Goal: Contribute content: Contribute content

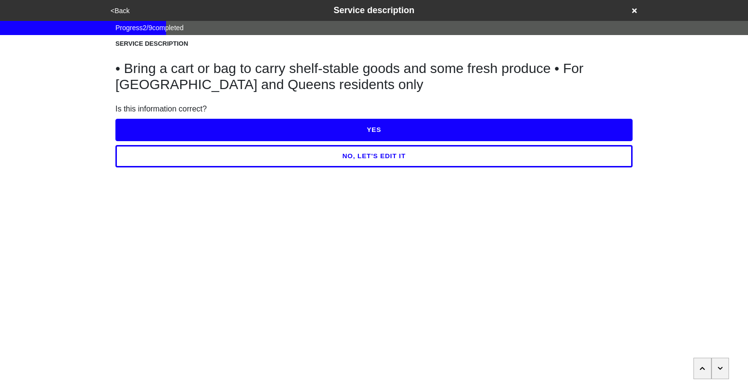
click at [627, 8] on div "<Back Service description" at bounding box center [374, 10] width 532 height 13
click at [633, 11] on icon at bounding box center [634, 10] width 5 height 5
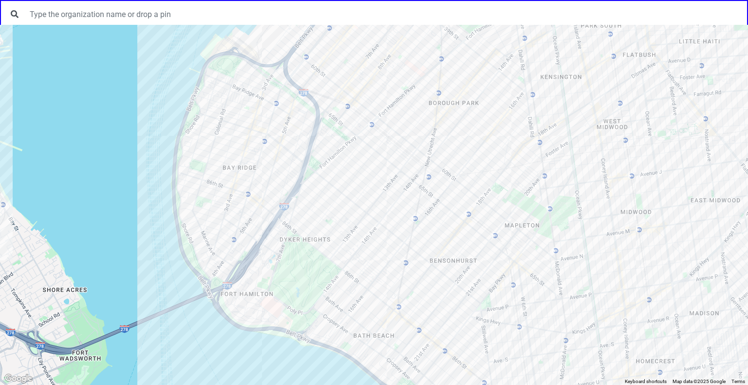
click at [230, 258] on div at bounding box center [374, 205] width 748 height 360
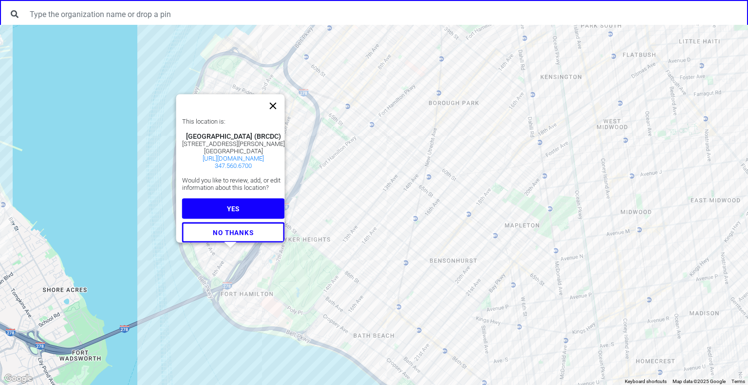
click at [285, 94] on button "Close" at bounding box center [272, 105] width 23 height 23
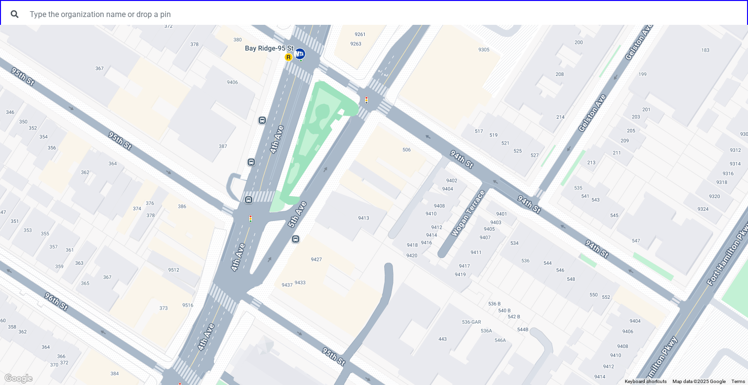
click at [230, 151] on div at bounding box center [374, 205] width 748 height 360
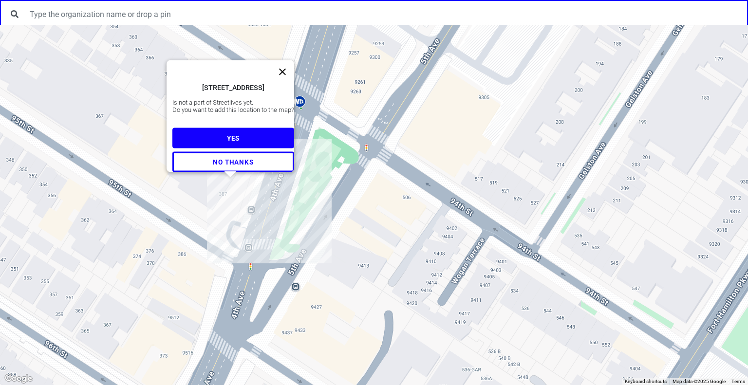
click at [288, 63] on button "Close" at bounding box center [282, 71] width 23 height 23
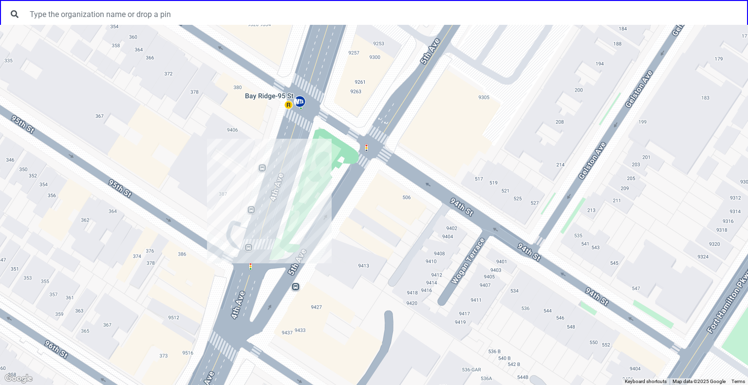
click at [239, 181] on div at bounding box center [374, 205] width 748 height 360
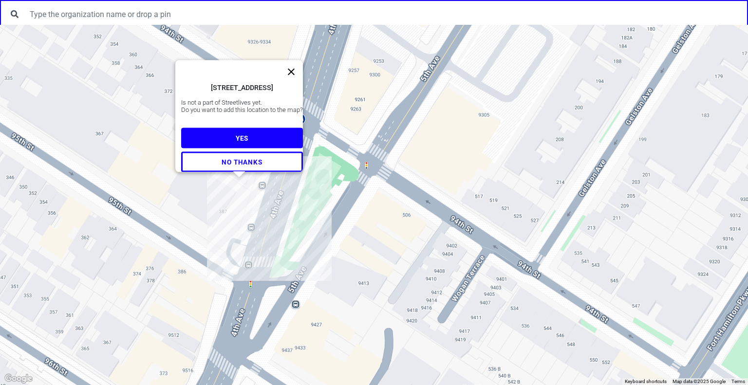
click at [294, 66] on button "Close" at bounding box center [290, 71] width 23 height 23
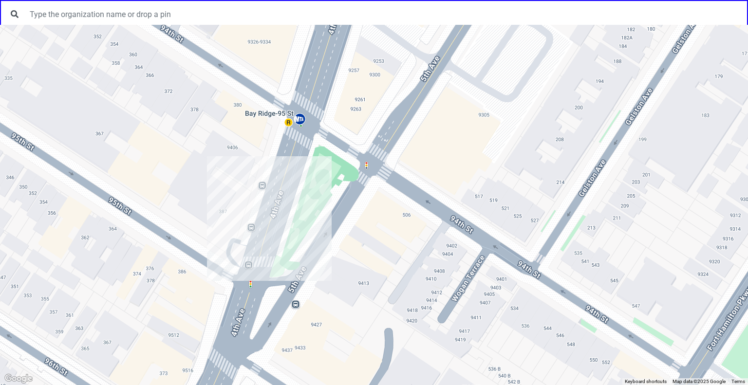
click at [234, 215] on div at bounding box center [374, 205] width 748 height 360
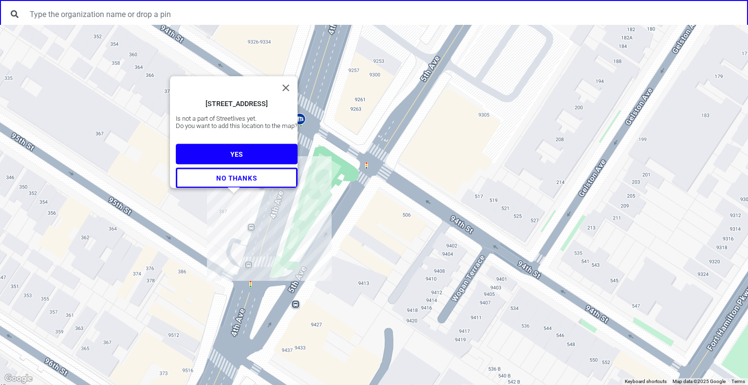
click at [232, 150] on span "YES" at bounding box center [236, 154] width 13 height 8
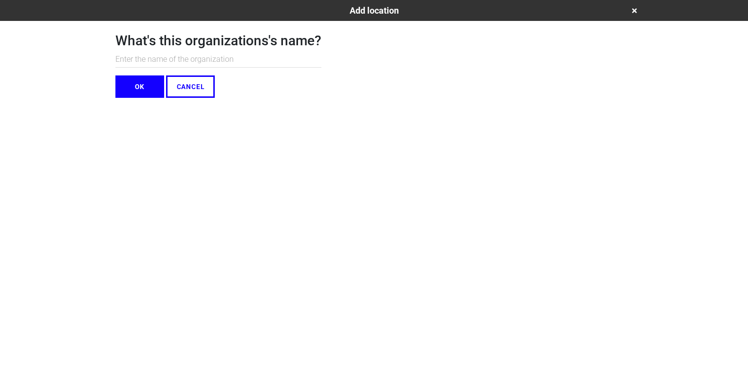
click at [208, 64] on input "text" at bounding box center [218, 60] width 206 height 16
type input "[GEOGRAPHIC_DATA][PERSON_NAME]"
click at [136, 85] on button "OK" at bounding box center [139, 86] width 49 height 22
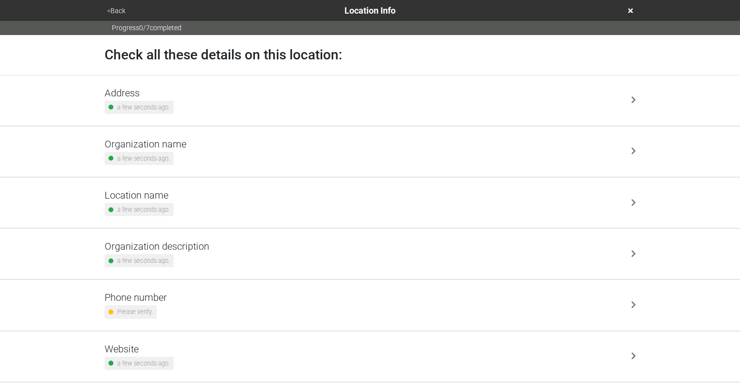
click at [194, 93] on div "Address a few seconds ago." at bounding box center [370, 100] width 531 height 27
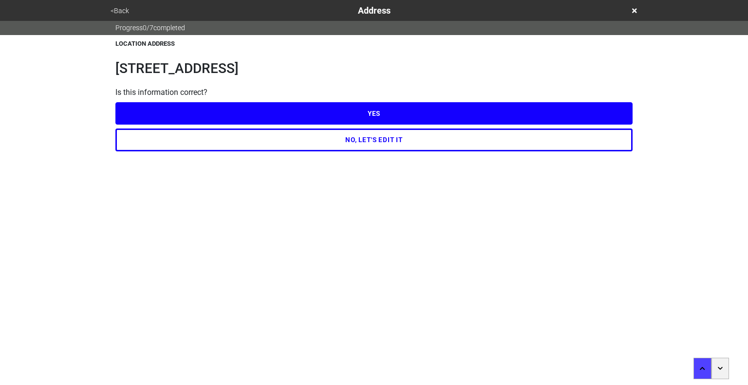
click at [365, 140] on button "NO, LET'S EDIT IT" at bounding box center [373, 139] width 517 height 22
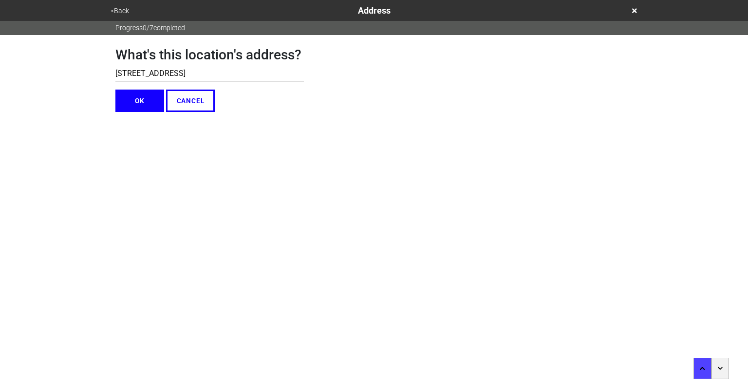
click at [136, 73] on input "[STREET_ADDRESS]" at bounding box center [209, 74] width 188 height 16
type input "[STREET_ADDRESS]"
click at [135, 100] on button "OK" at bounding box center [139, 101] width 49 height 22
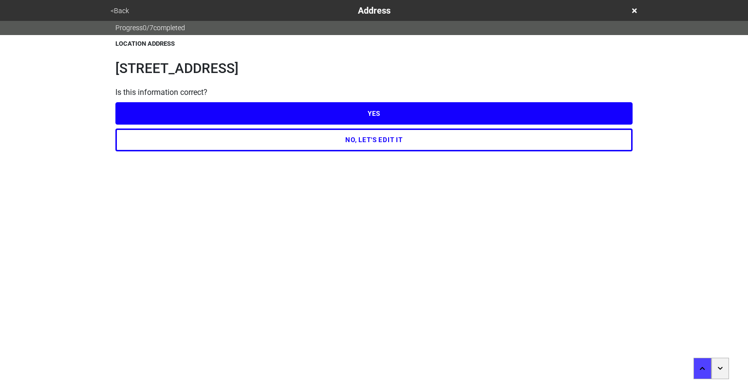
click at [287, 107] on button "YES" at bounding box center [373, 113] width 517 height 22
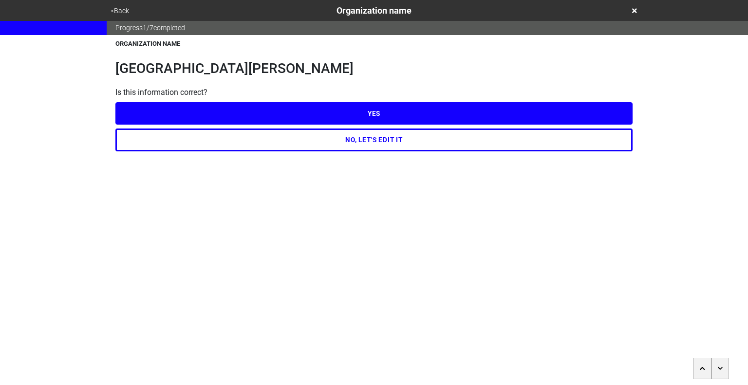
click at [345, 119] on button "YES" at bounding box center [373, 113] width 517 height 22
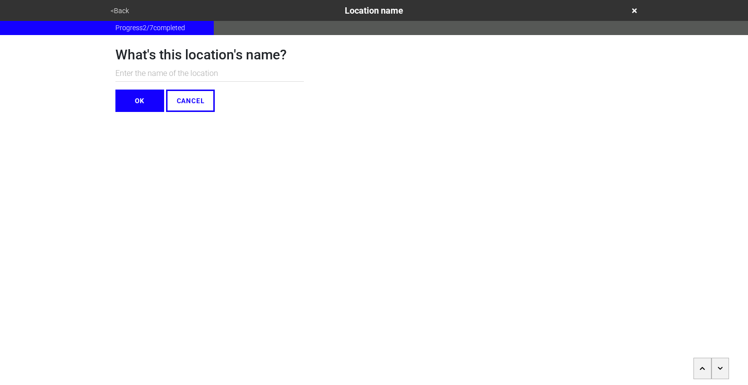
click at [722, 367] on button "button" at bounding box center [720, 368] width 18 height 21
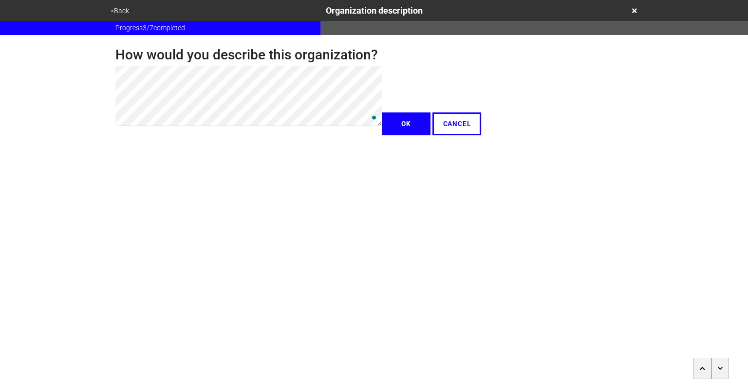
type textarea "x"
click at [382, 135] on button "OK" at bounding box center [406, 123] width 49 height 22
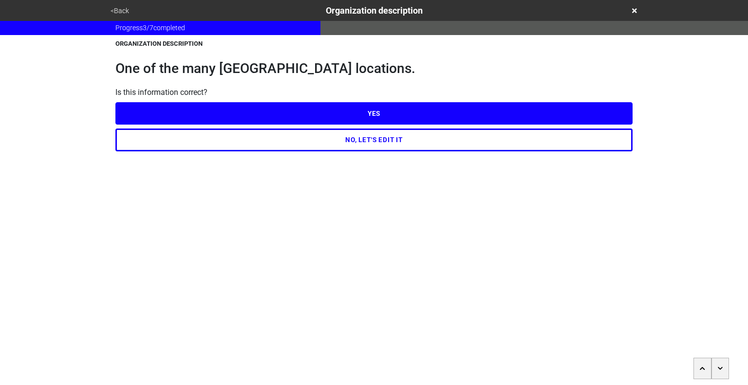
click at [290, 115] on button "YES" at bounding box center [373, 113] width 517 height 22
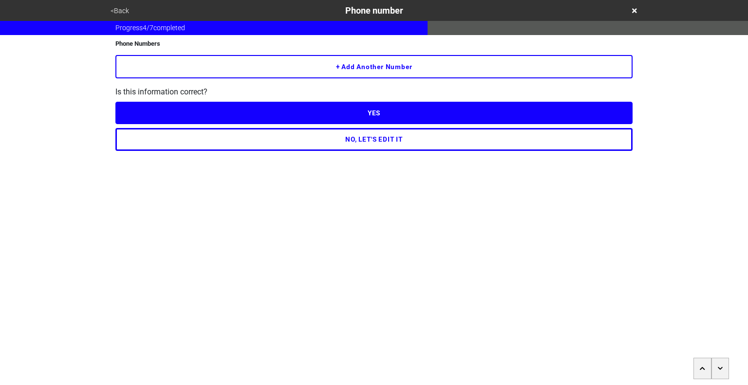
click at [359, 69] on button "+ Add another number" at bounding box center [373, 66] width 517 height 23
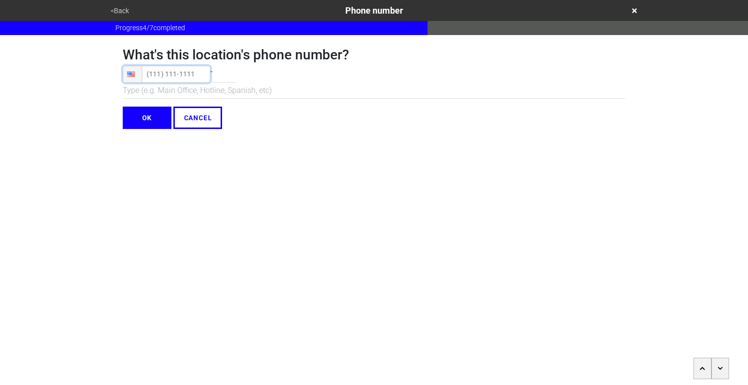
click at [153, 75] on input "tel" at bounding box center [167, 74] width 88 height 17
type input "[PHONE_NUMBER]"
click at [152, 118] on input "OK" at bounding box center [147, 118] width 49 height 22
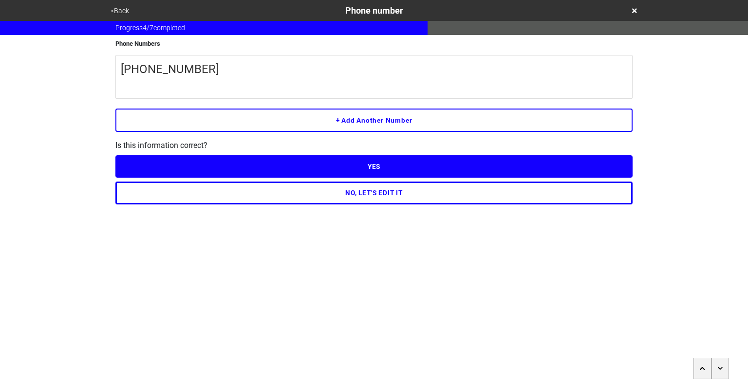
click at [343, 168] on button "YES" at bounding box center [373, 166] width 517 height 22
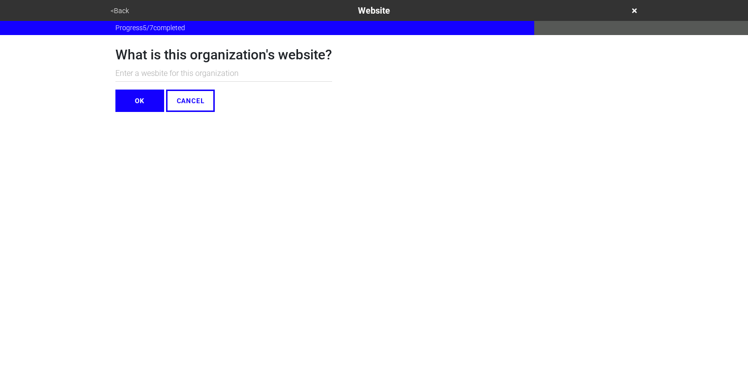
click at [170, 75] on input "text" at bounding box center [223, 74] width 217 height 16
paste input "[URL][DOMAIN_NAME][PERSON_NAME]"
click at [159, 75] on input "[URL][DOMAIN_NAME][PERSON_NAME]" at bounding box center [223, 74] width 217 height 16
type input "[DOMAIN_NAME][URL][PERSON_NAME]"
click at [138, 105] on button "OK" at bounding box center [139, 101] width 49 height 22
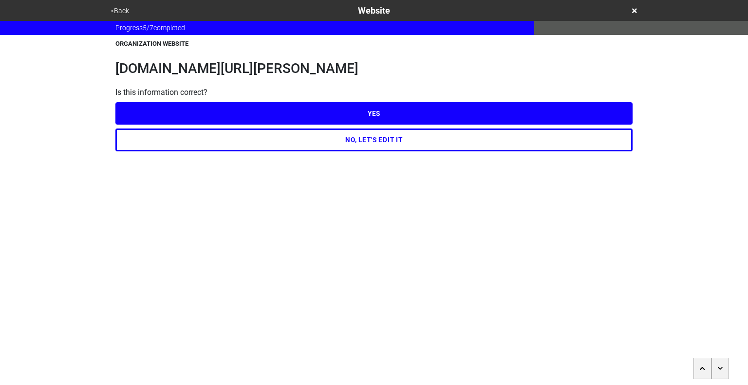
click at [252, 118] on button "YES" at bounding box center [373, 113] width 517 height 22
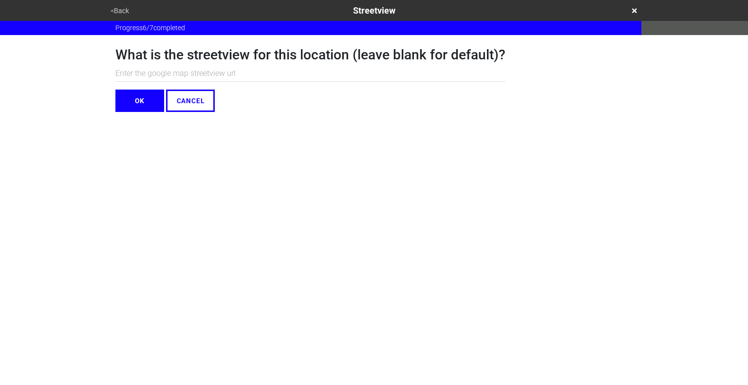
click at [191, 78] on input "text" at bounding box center [310, 74] width 390 height 16
paste input "[URL][DOMAIN_NAME][DOMAIN_NAME]"
type input "[URL][DOMAIN_NAME][DOMAIN_NAME]"
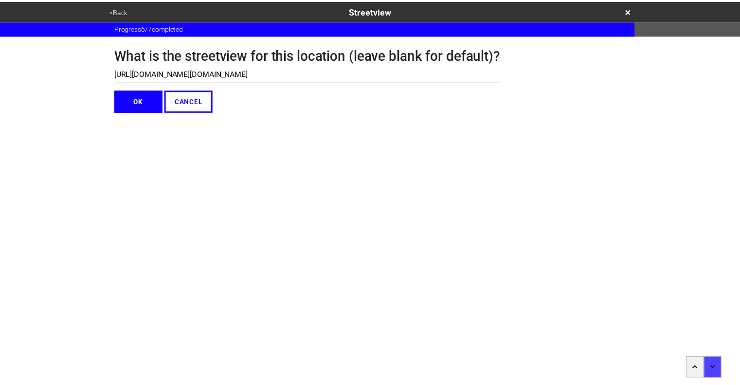
scroll to position [0, 0]
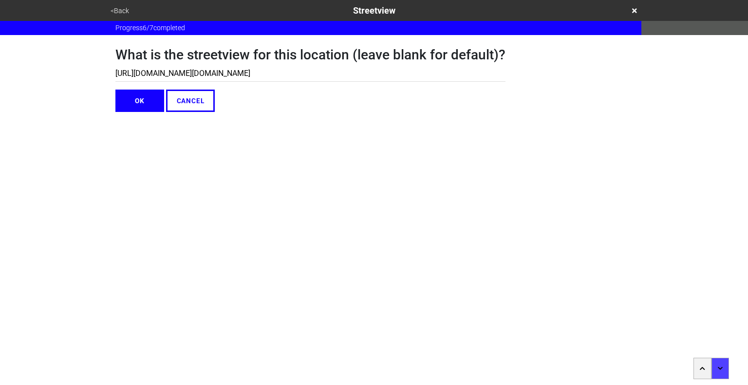
click at [141, 100] on button "OK" at bounding box center [139, 101] width 49 height 22
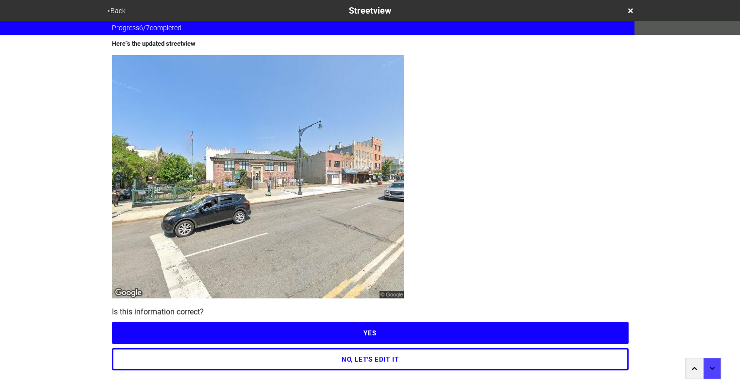
click at [374, 331] on button "YES" at bounding box center [370, 333] width 517 height 22
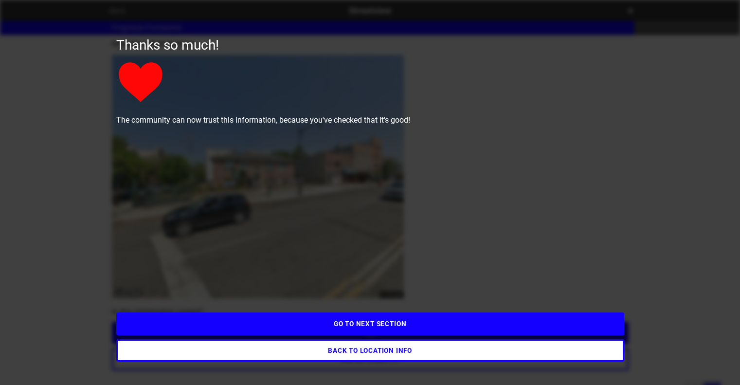
click at [374, 331] on button "GO TO NEXT SECTION" at bounding box center [370, 323] width 508 height 22
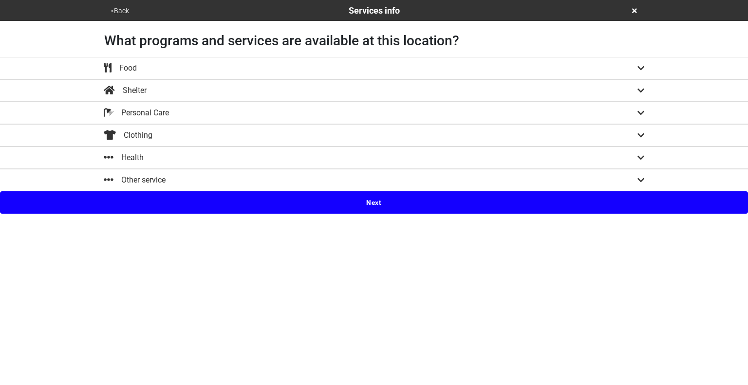
click at [372, 178] on div "Other service" at bounding box center [373, 180] width 555 height 12
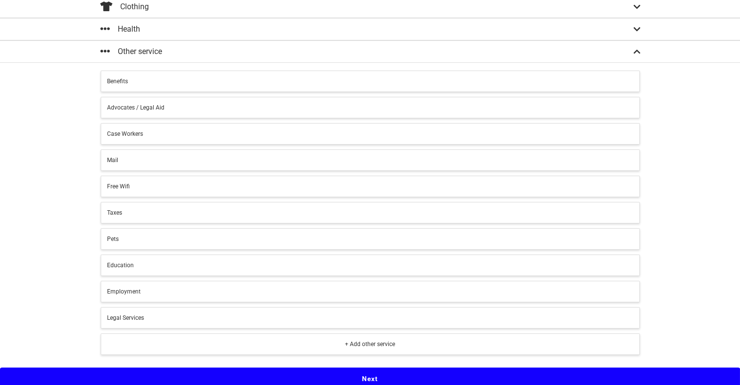
scroll to position [129, 0]
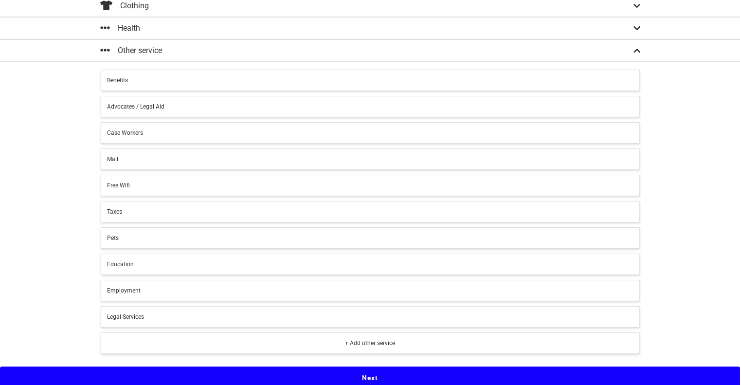
click at [220, 186] on div "Free Wifi" at bounding box center [370, 185] width 527 height 9
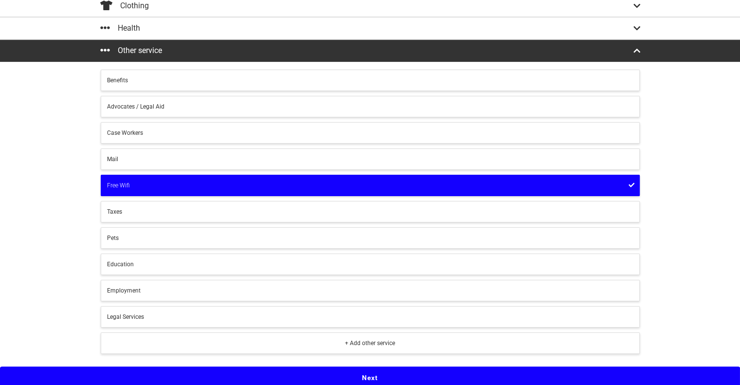
click at [348, 368] on button "Next" at bounding box center [370, 377] width 740 height 22
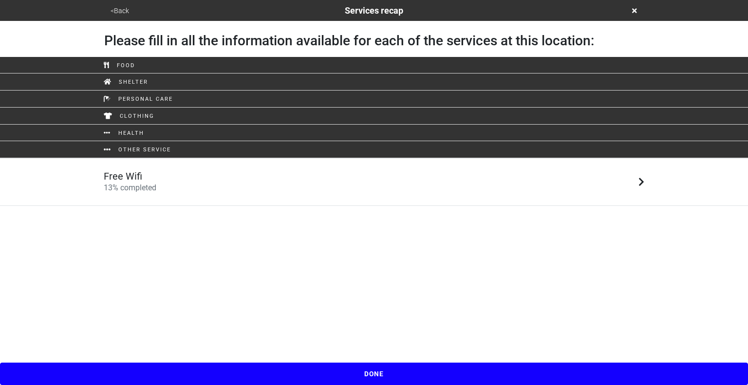
click at [250, 173] on div "Free Wifi 13 % completed" at bounding box center [373, 181] width 555 height 23
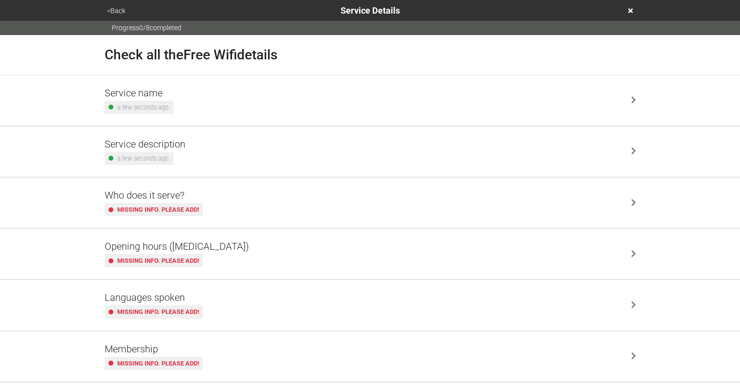
click at [228, 108] on div "Service name a few seconds ago." at bounding box center [370, 100] width 531 height 27
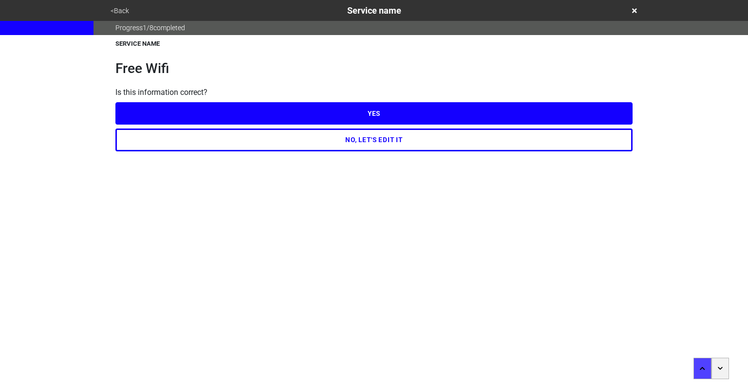
click at [339, 143] on button "NO, LET'S EDIT IT" at bounding box center [373, 139] width 517 height 22
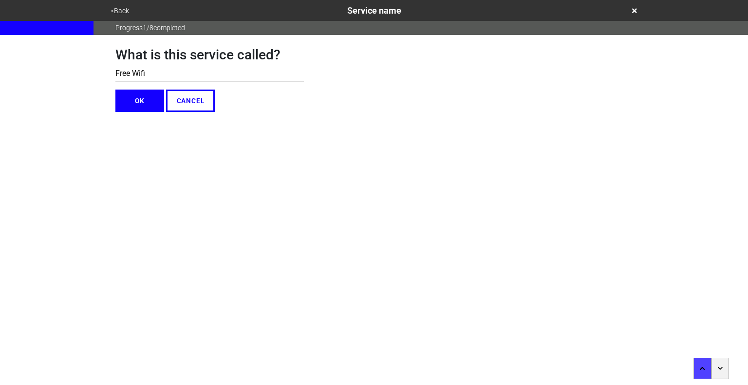
click at [181, 73] on input "Free Wifi" at bounding box center [209, 74] width 188 height 16
type input "Meeting Rooms"
click at [146, 98] on button "OK" at bounding box center [139, 101] width 49 height 22
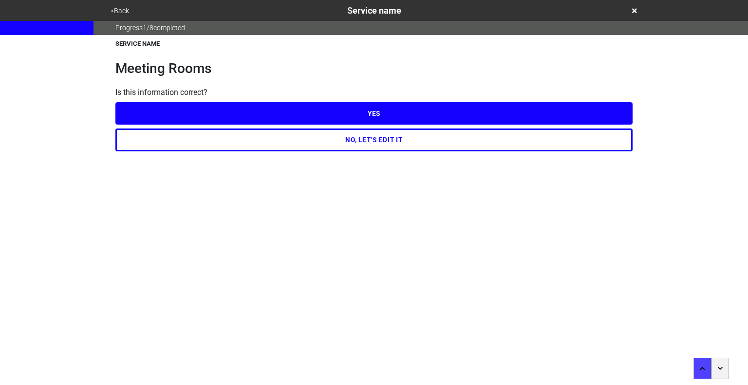
click at [325, 111] on button "YES" at bounding box center [373, 113] width 517 height 22
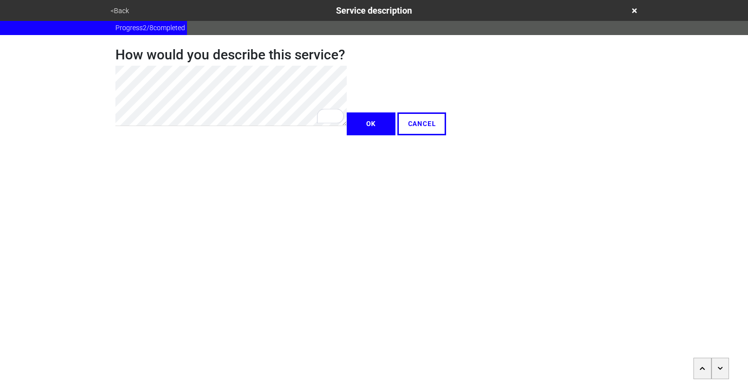
type textarea "x"
click at [347, 135] on button "OK" at bounding box center [371, 123] width 49 height 22
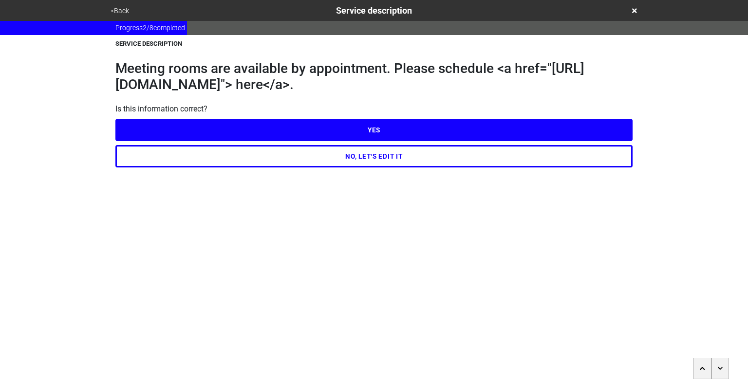
click at [352, 138] on button "YES" at bounding box center [373, 130] width 517 height 22
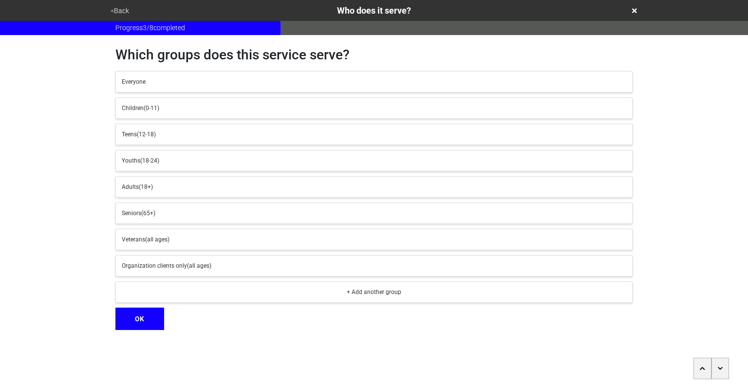
click at [718, 365] on icon "button" at bounding box center [719, 368] width 5 height 6
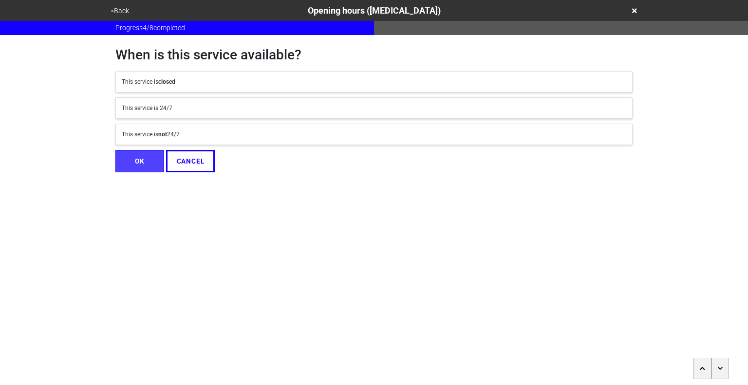
click at [195, 136] on div "This service is not 24/7" at bounding box center [374, 134] width 504 height 9
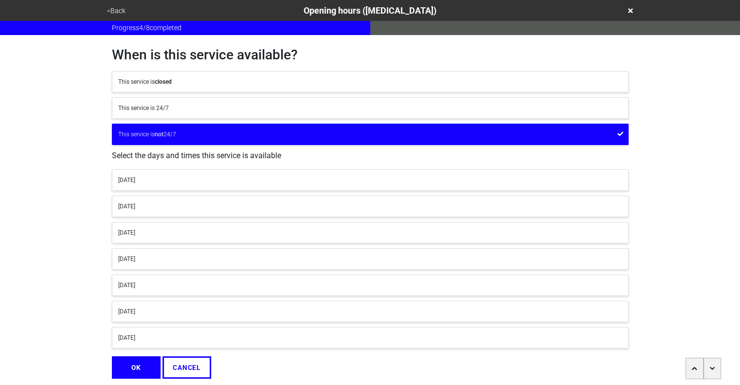
click at [255, 187] on button "[DATE]" at bounding box center [370, 179] width 517 height 21
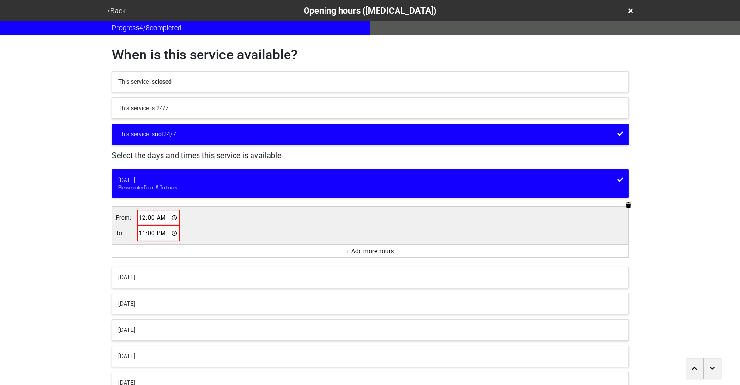
click at [140, 216] on input "00:00" at bounding box center [158, 218] width 41 height 14
type input "10:00"
click at [140, 230] on input "23:00" at bounding box center [158, 233] width 41 height 14
type input "18:00"
click at [222, 304] on div "[DATE]" at bounding box center [370, 302] width 504 height 9
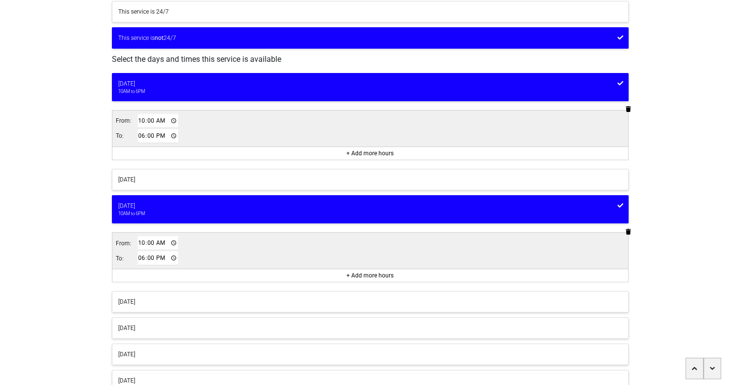
scroll to position [97, 0]
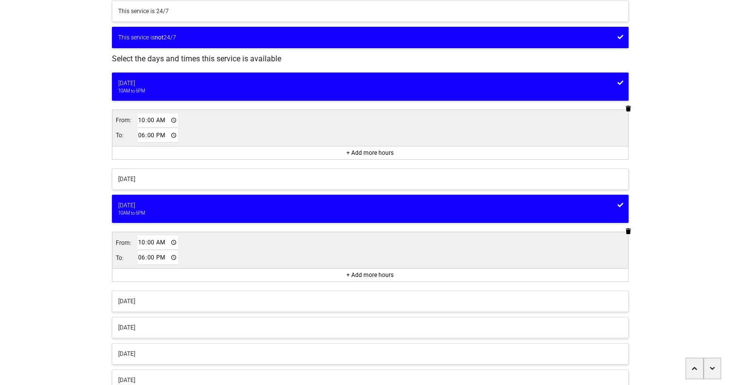
click at [227, 323] on div "[DATE]" at bounding box center [370, 327] width 504 height 9
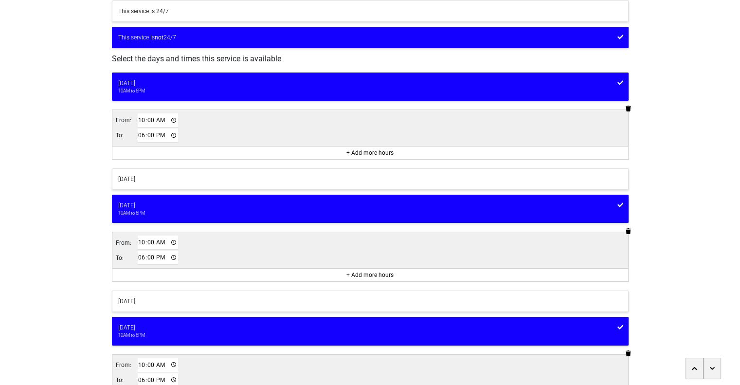
click at [193, 298] on div "[DATE]" at bounding box center [370, 301] width 504 height 9
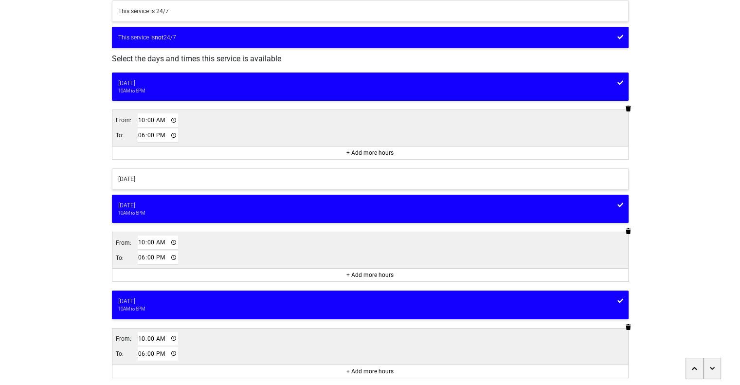
click at [138, 352] on input "18:00" at bounding box center [158, 354] width 41 height 14
type input "20:00"
click at [186, 177] on div "[DATE]" at bounding box center [370, 179] width 504 height 9
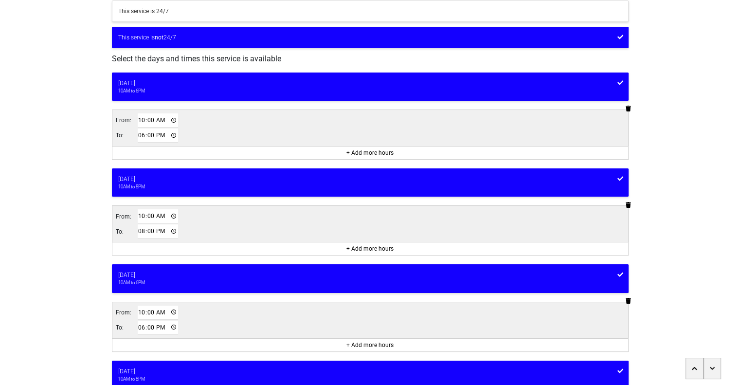
click at [140, 215] on input "10:00" at bounding box center [158, 216] width 41 height 14
click at [159, 217] on input "01:00" at bounding box center [158, 216] width 41 height 14
type input "13:00"
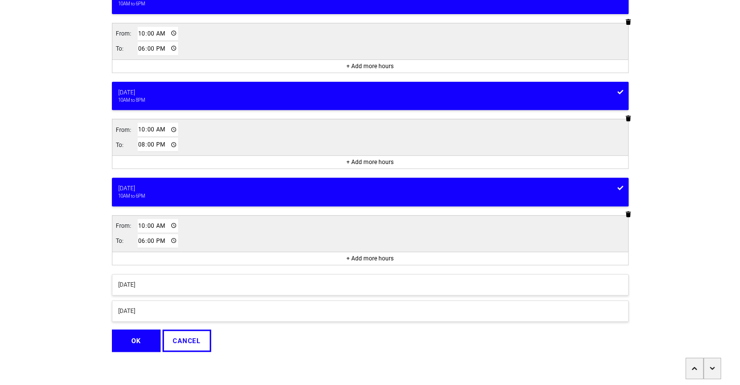
scroll to position [377, 0]
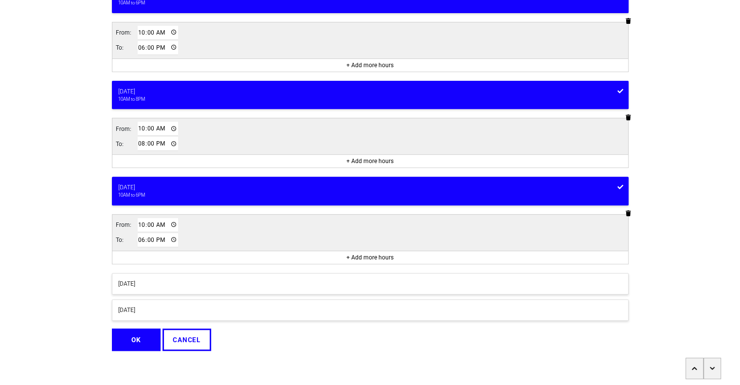
click at [191, 279] on div "[DATE]" at bounding box center [370, 283] width 504 height 9
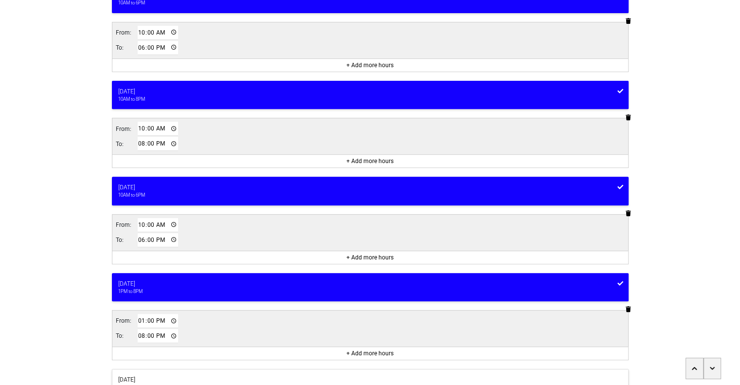
click at [138, 316] on input "13:00" at bounding box center [158, 321] width 41 height 14
click at [161, 314] on input "22:00" at bounding box center [158, 321] width 41 height 14
type input "10:00"
click at [138, 332] on input "20:00" at bounding box center [158, 336] width 41 height 14
type input "17:00"
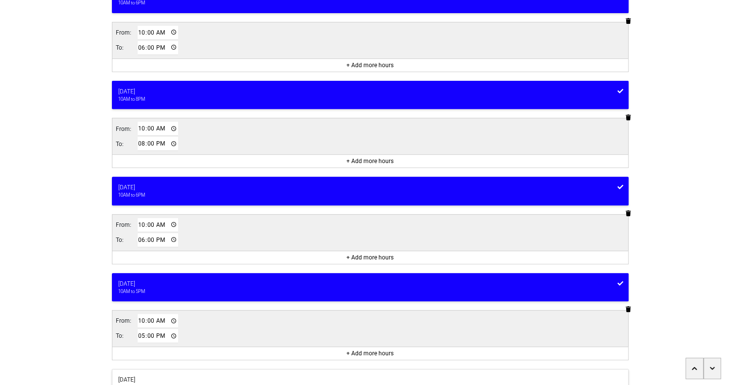
scroll to position [446, 0]
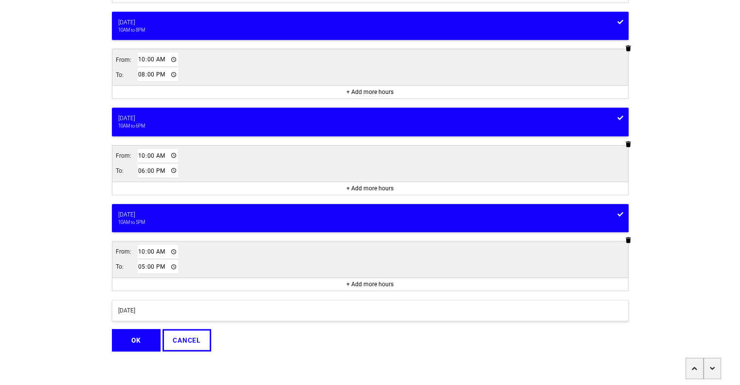
click at [128, 338] on button "OK" at bounding box center [136, 340] width 49 height 22
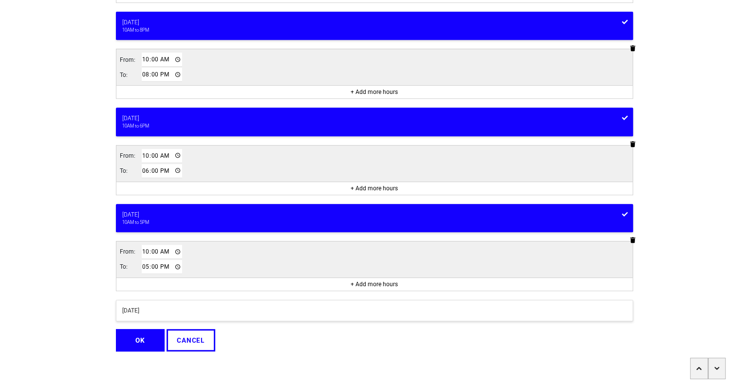
scroll to position [0, 0]
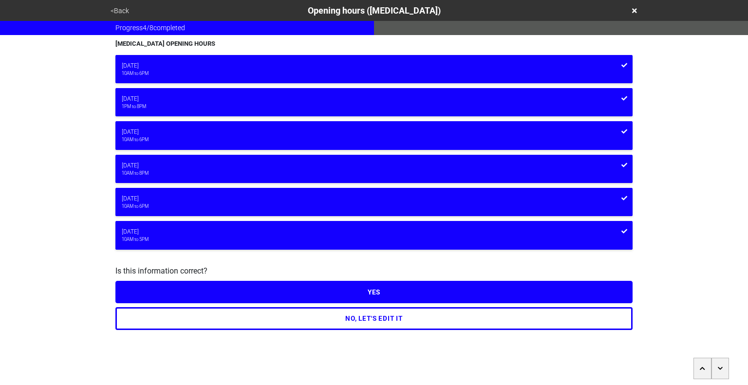
click at [380, 295] on button "YES" at bounding box center [373, 292] width 517 height 22
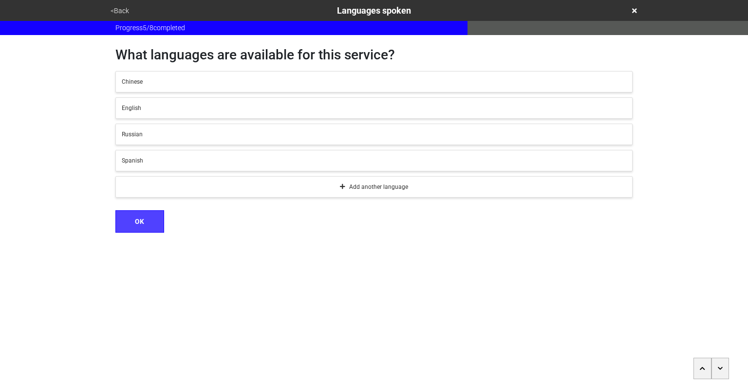
click at [723, 369] on button "button" at bounding box center [720, 368] width 18 height 21
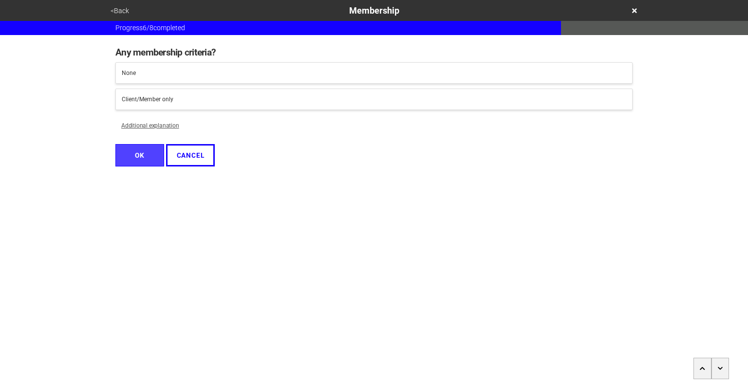
click at [723, 369] on button "button" at bounding box center [720, 368] width 18 height 21
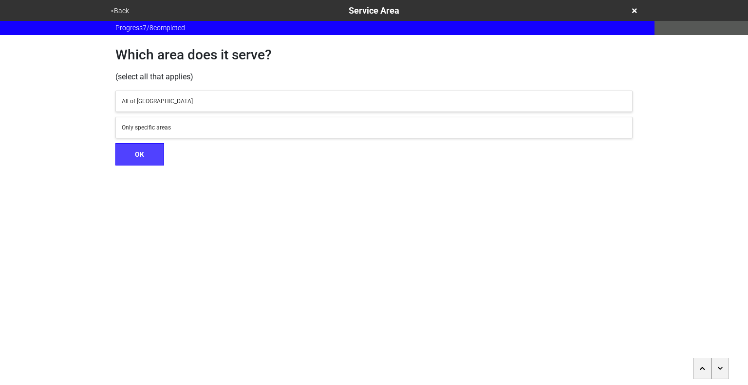
click at [723, 369] on button "button" at bounding box center [720, 368] width 18 height 21
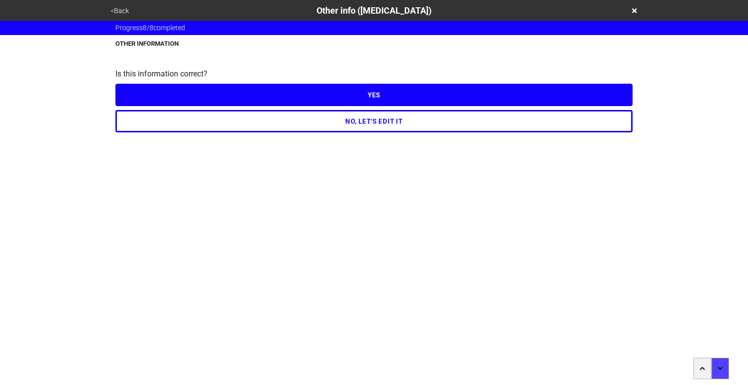
click at [415, 97] on button "YES" at bounding box center [373, 95] width 517 height 22
type textarea "x"
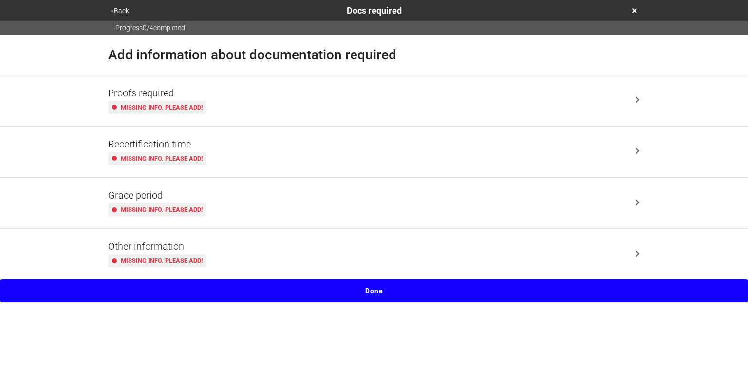
click at [406, 292] on button "Done" at bounding box center [374, 290] width 748 height 22
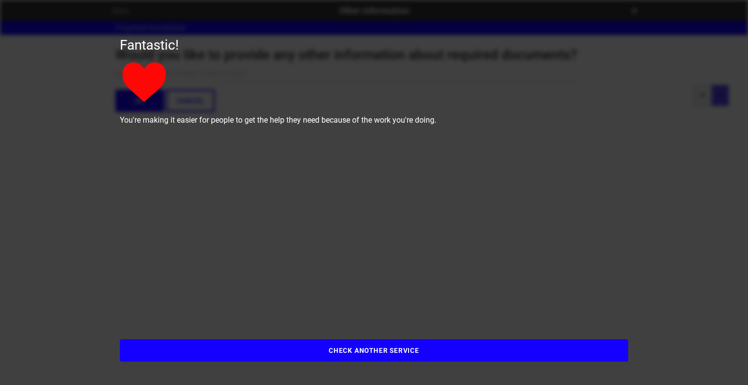
click at [383, 353] on button "CHECK ANOTHER SERVICE" at bounding box center [374, 350] width 508 height 22
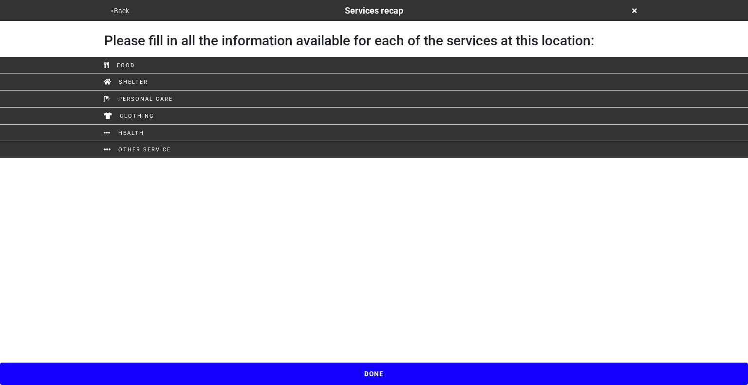
click at [404, 372] on button "DONE" at bounding box center [374, 374] width 748 height 22
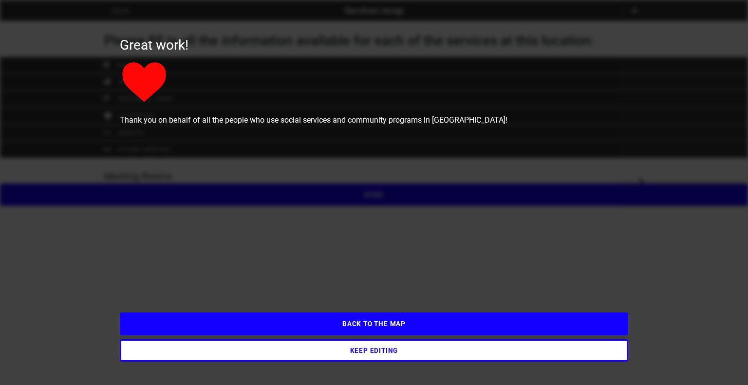
click at [393, 325] on button "BACK TO THE MAP" at bounding box center [374, 323] width 508 height 22
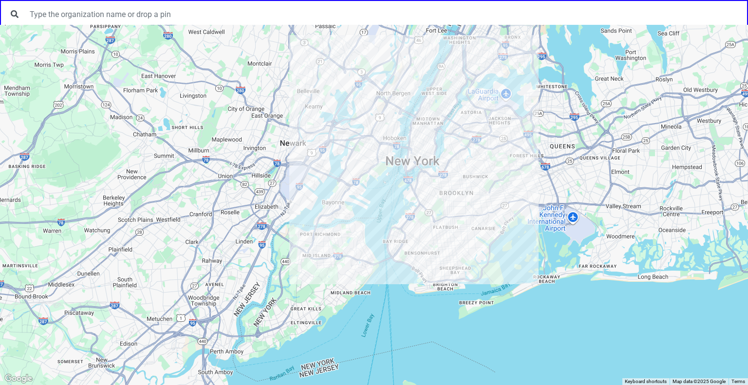
click at [491, 234] on div at bounding box center [374, 205] width 748 height 360
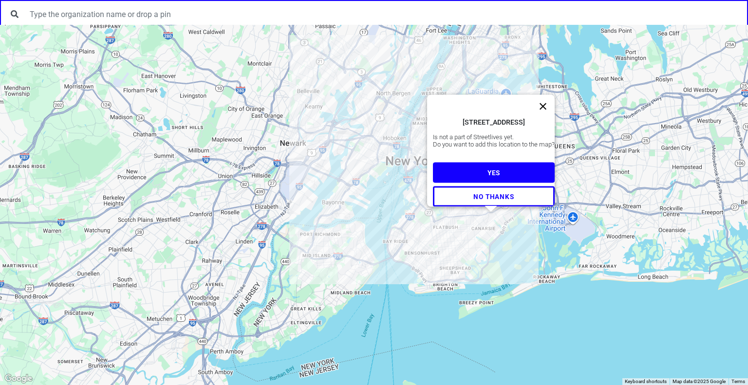
click at [547, 95] on button "Close" at bounding box center [542, 106] width 23 height 23
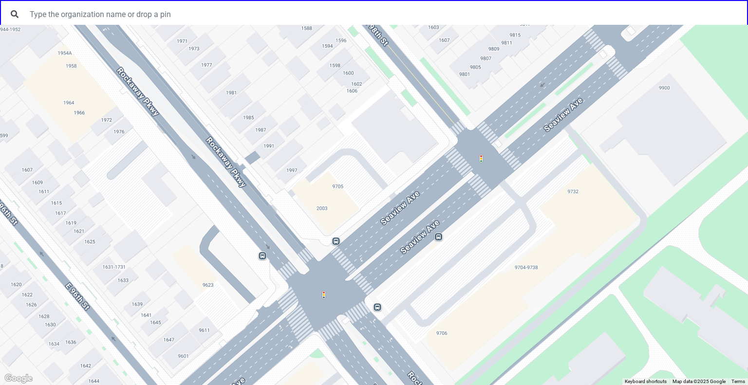
click at [413, 173] on div at bounding box center [374, 205] width 748 height 360
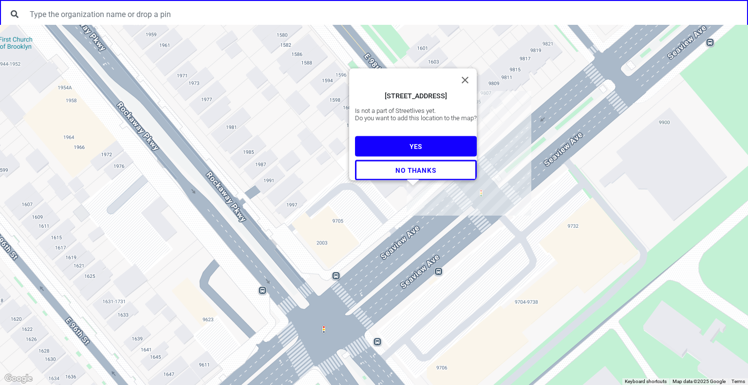
click at [412, 143] on span "YES" at bounding box center [415, 147] width 13 height 8
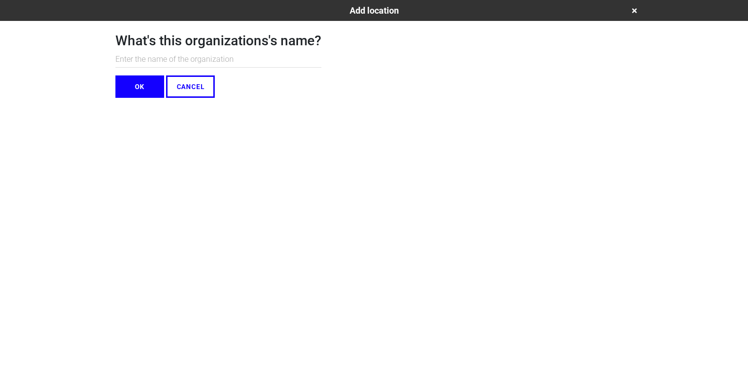
click at [249, 61] on input "text" at bounding box center [218, 60] width 206 height 16
type input "[GEOGRAPHIC_DATA]"
click at [137, 87] on button "OK" at bounding box center [139, 86] width 49 height 22
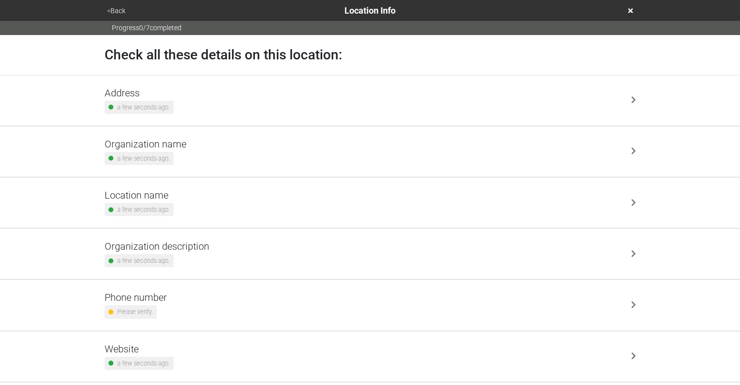
click at [183, 98] on div "Address a few seconds ago." at bounding box center [370, 100] width 531 height 27
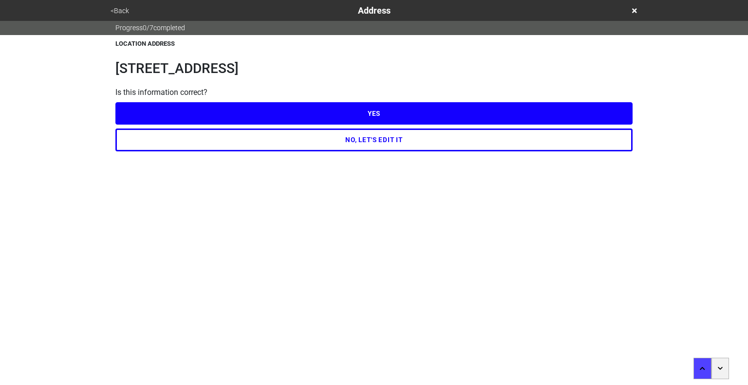
click at [321, 112] on button "YES" at bounding box center [373, 113] width 517 height 22
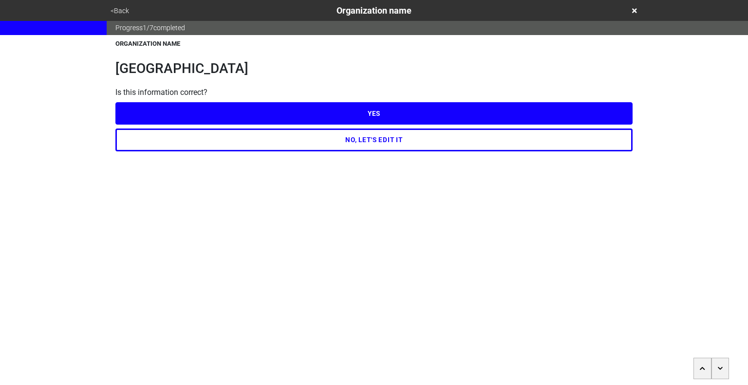
click at [377, 111] on button "YES" at bounding box center [373, 113] width 517 height 22
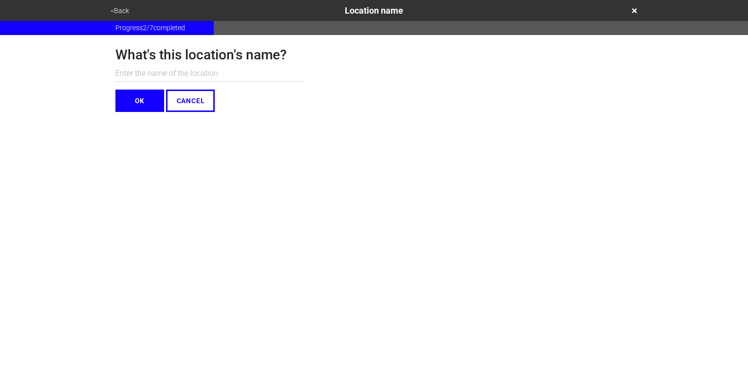
click at [232, 73] on input "text" at bounding box center [209, 74] width 188 height 16
click at [153, 102] on button "OK" at bounding box center [139, 101] width 49 height 22
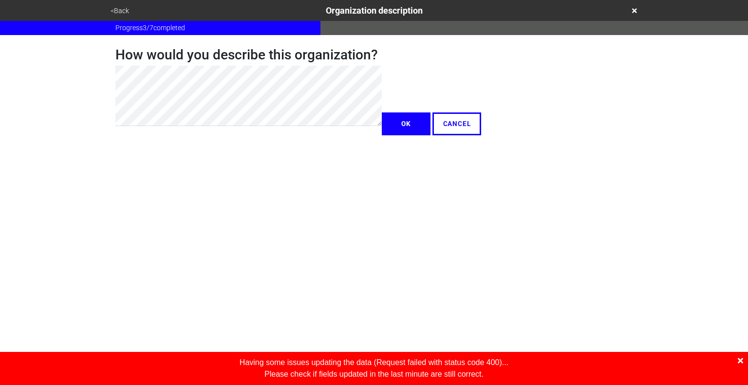
click at [736, 359] on div "Having some issues updating the data ( Request failed with status code 400 )...…" at bounding box center [374, 368] width 748 height 33
click at [740, 358] on icon at bounding box center [739, 361] width 5 height 8
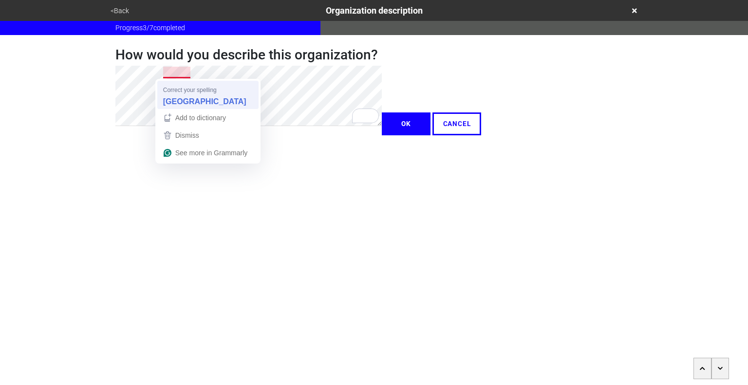
type textarea "x"
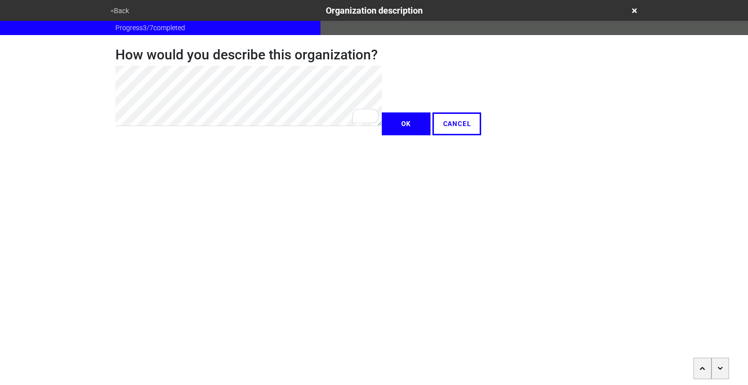
click at [382, 135] on button "OK" at bounding box center [406, 123] width 49 height 22
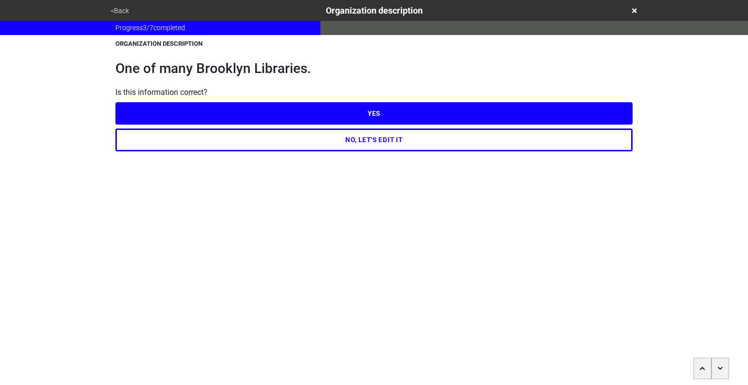
click at [323, 117] on button "YES" at bounding box center [373, 113] width 517 height 22
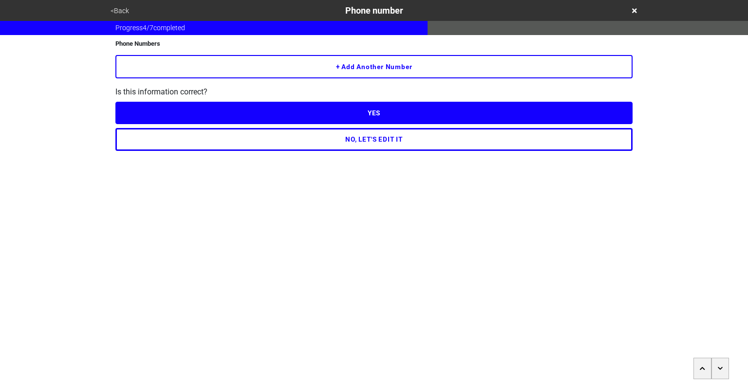
click at [365, 68] on button "+ Add another number" at bounding box center [373, 66] width 517 height 23
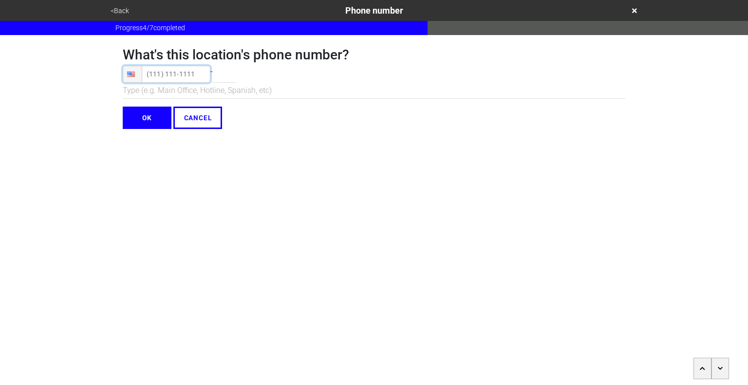
click at [154, 76] on input "tel" at bounding box center [167, 74] width 88 height 17
paste input "[PHONE_NUMBER]"
type input "[PHONE_NUMBER]"
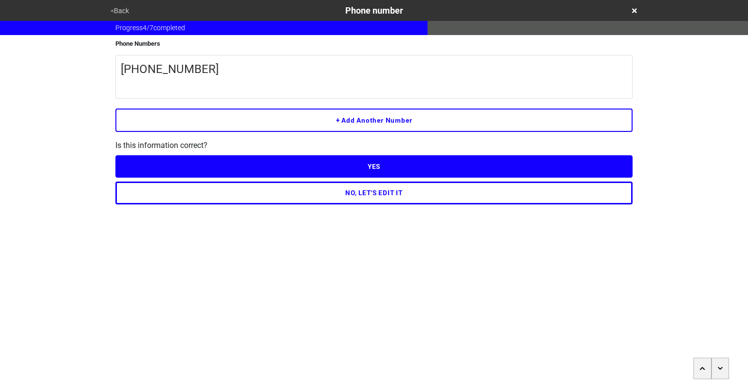
click at [382, 175] on button "YES" at bounding box center [373, 166] width 517 height 22
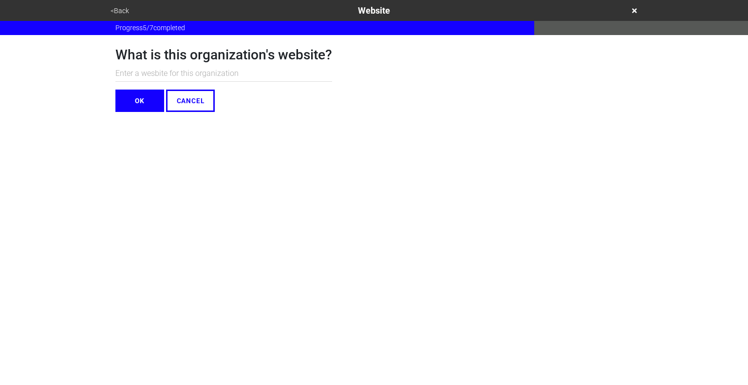
click at [226, 75] on input "text" at bounding box center [223, 74] width 217 height 16
paste input "https://www.bklynlibrary.org/locations/jamaica-bay"
click at [160, 74] on input "https://www.bklynlibrary.org/locations/jamaica-bay" at bounding box center [223, 74] width 217 height 16
type input "bklynlibrary.org/locations/jamaica-bay"
click at [141, 98] on button "OK" at bounding box center [139, 101] width 49 height 22
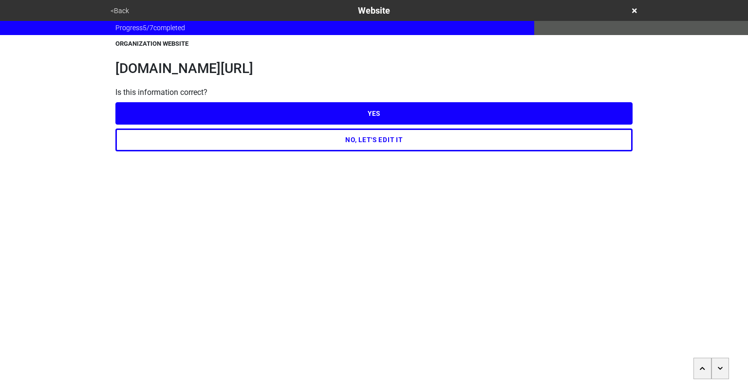
click at [280, 110] on button "YES" at bounding box center [373, 113] width 517 height 22
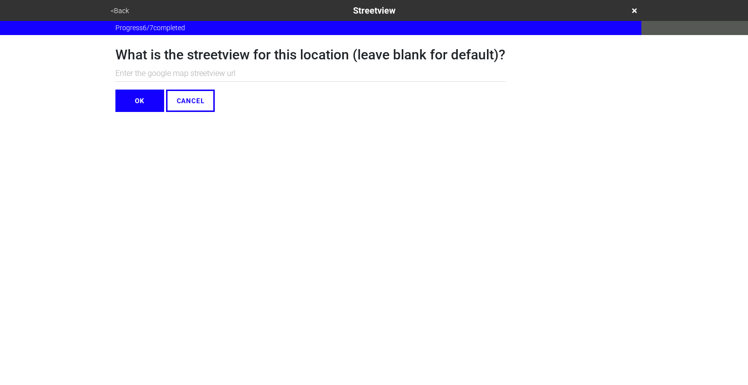
click at [243, 74] on input "text" at bounding box center [310, 74] width 390 height 16
paste input "https://www.google.com/maps/@40.6342747,-73.8891698,3a,75y,337.73h,78.08t/data=…"
type input "https://www.google.com/maps/@40.6342747,-73.8891698,3a,75y,337.73h,78.08t/data=…"
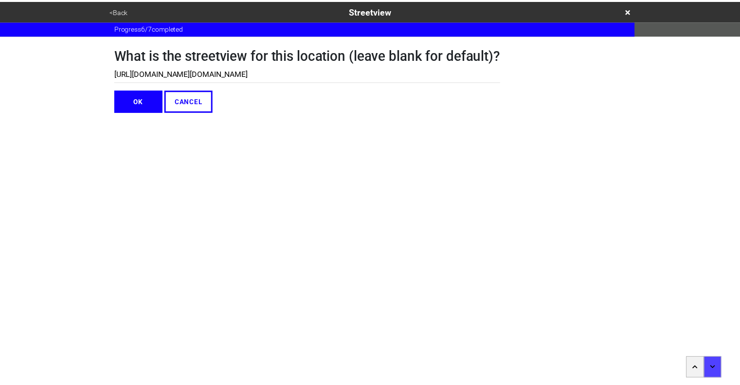
scroll to position [0, 0]
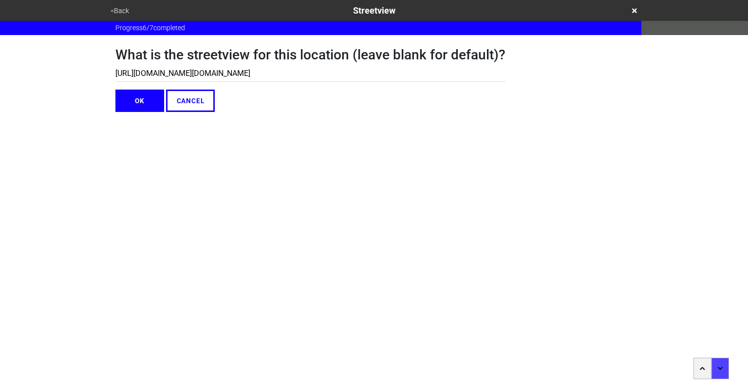
click at [134, 102] on button "OK" at bounding box center [139, 101] width 49 height 22
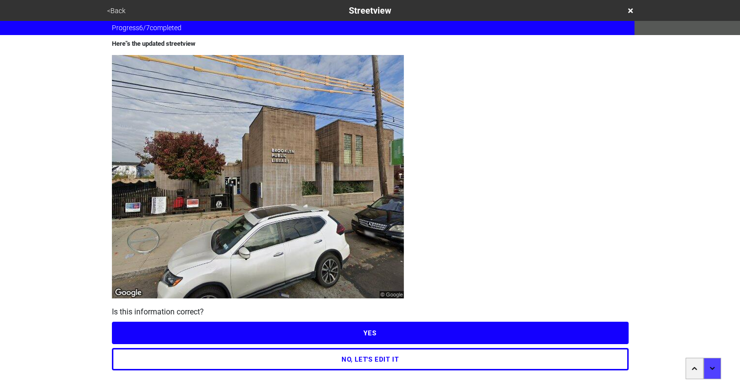
click at [372, 338] on button "YES" at bounding box center [370, 333] width 517 height 22
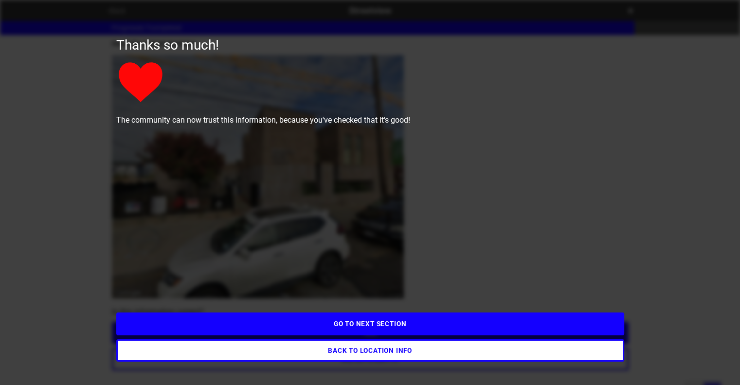
click at [372, 330] on button "GO TO NEXT SECTION" at bounding box center [370, 323] width 508 height 22
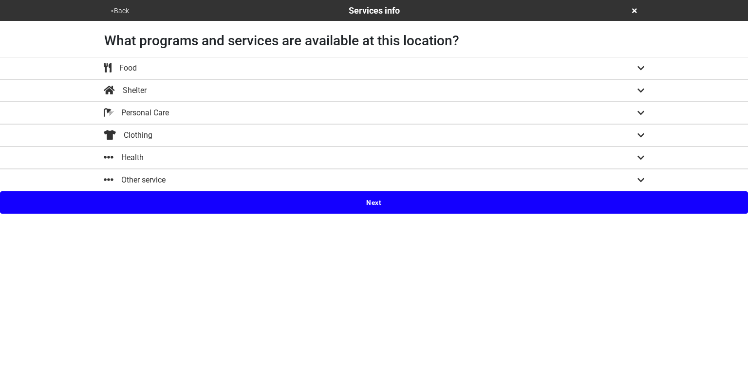
click at [280, 181] on div "Other service" at bounding box center [373, 180] width 555 height 12
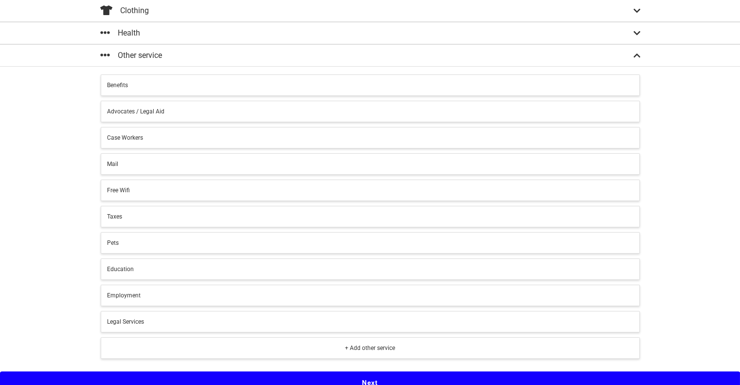
scroll to position [129, 0]
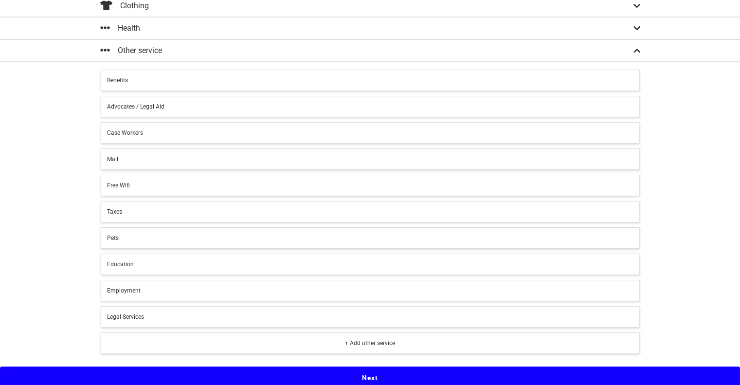
click at [194, 182] on div "Free Wifi" at bounding box center [370, 185] width 527 height 9
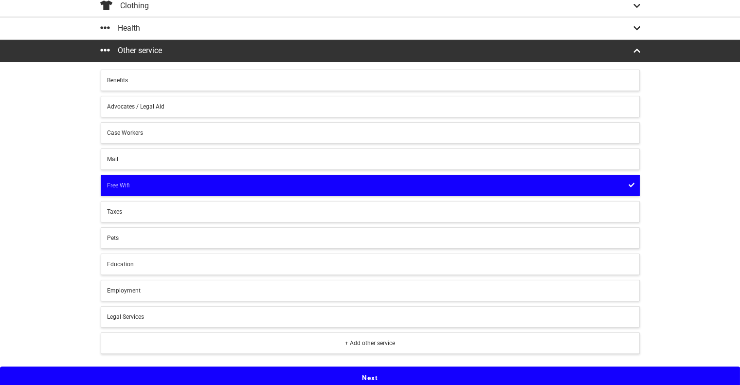
click at [219, 211] on div "Taxes" at bounding box center [370, 211] width 527 height 9
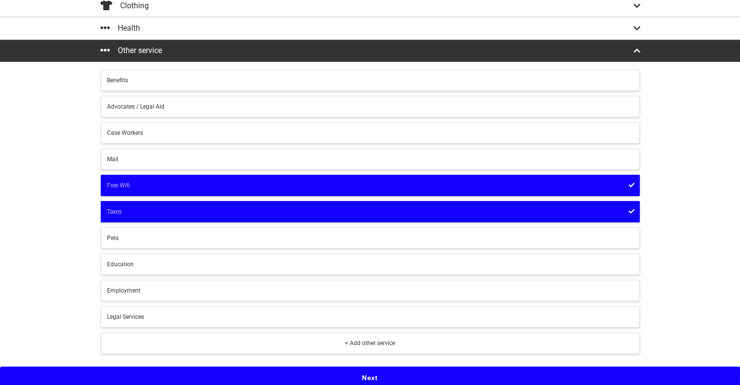
click at [219, 211] on div "Taxes" at bounding box center [370, 211] width 527 height 9
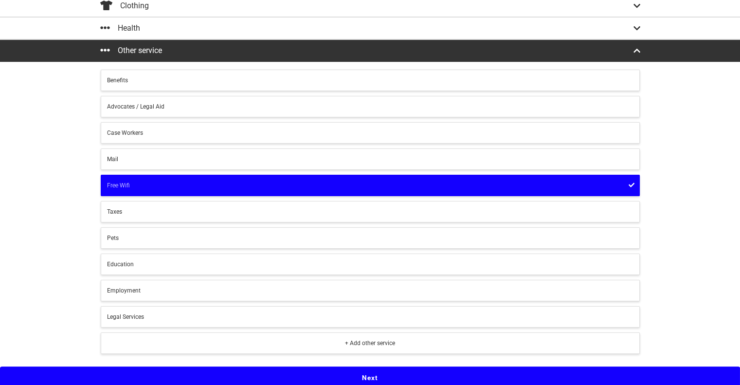
click at [210, 312] on div "Legal Services" at bounding box center [370, 316] width 527 height 9
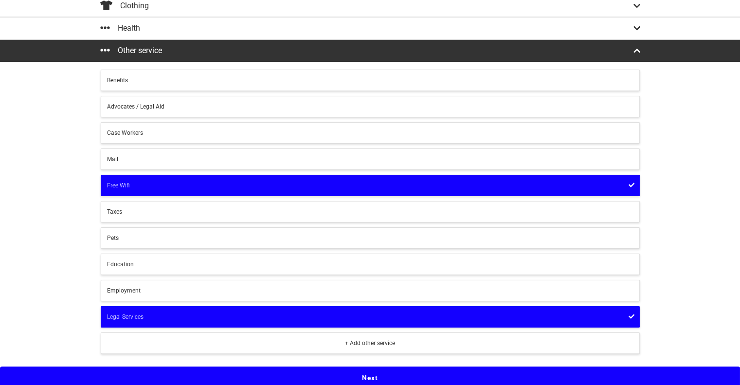
click at [163, 287] on div "Employment" at bounding box center [370, 290] width 527 height 9
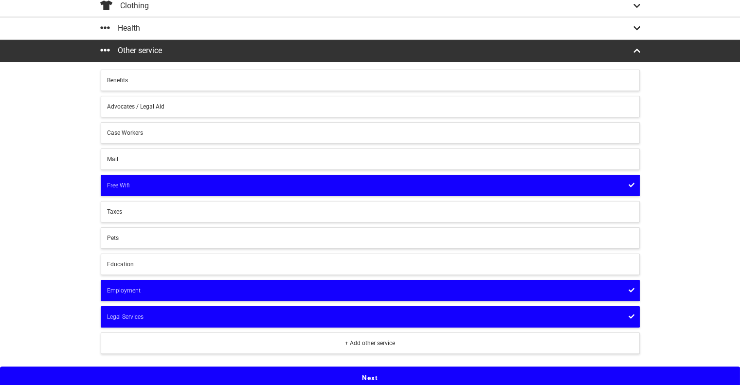
click at [362, 376] on button "Next" at bounding box center [370, 377] width 740 height 22
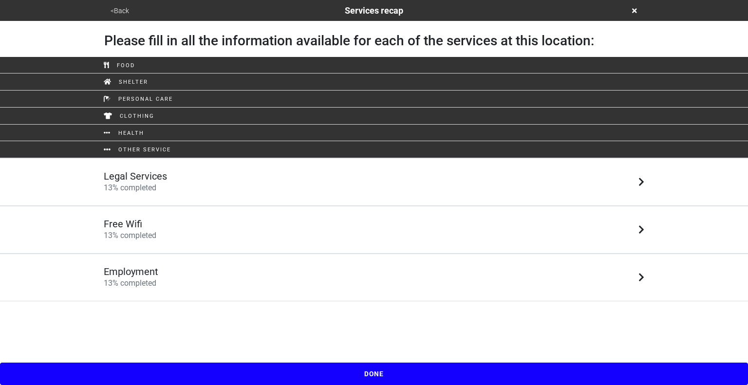
click at [267, 182] on div "Legal Services 13 % completed" at bounding box center [373, 181] width 555 height 23
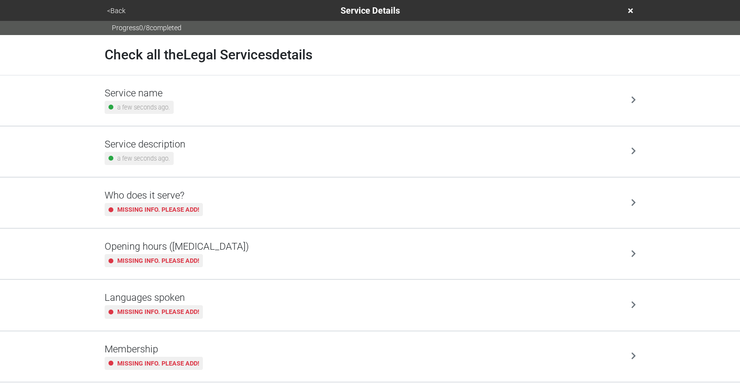
click at [214, 104] on div "Service name a few seconds ago." at bounding box center [370, 100] width 531 height 27
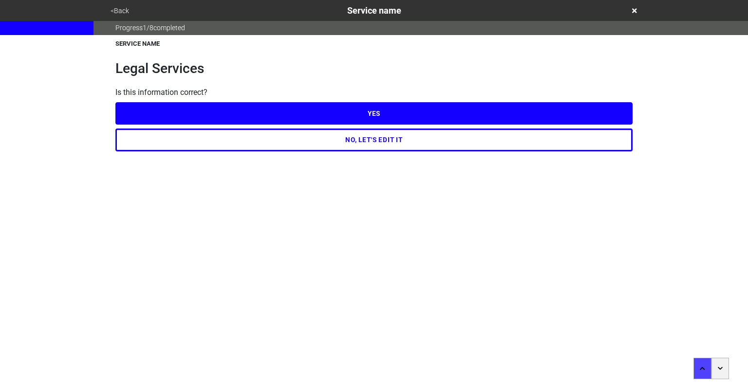
click at [326, 141] on button "NO, LET'S EDIT IT" at bounding box center [373, 139] width 517 height 22
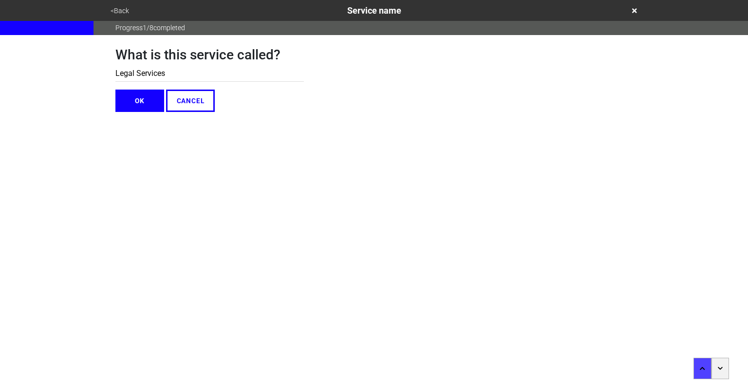
click at [204, 77] on input "Legal Services" at bounding box center [209, 74] width 188 height 16
click at [128, 73] on input "Norary Services" at bounding box center [209, 74] width 188 height 16
type input "Notary Services"
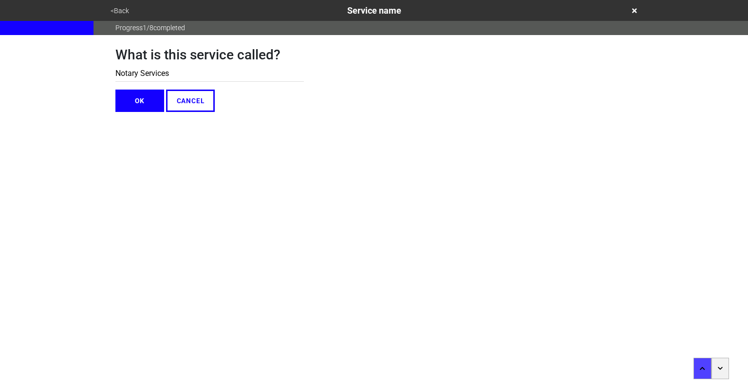
click at [144, 106] on button "OK" at bounding box center [139, 101] width 49 height 22
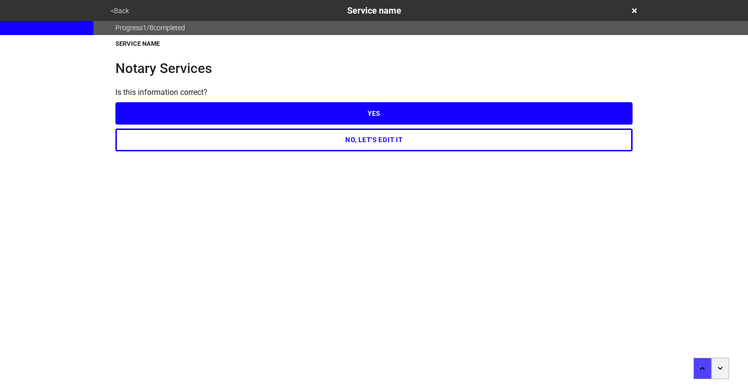
click at [327, 116] on button "YES" at bounding box center [373, 113] width 517 height 22
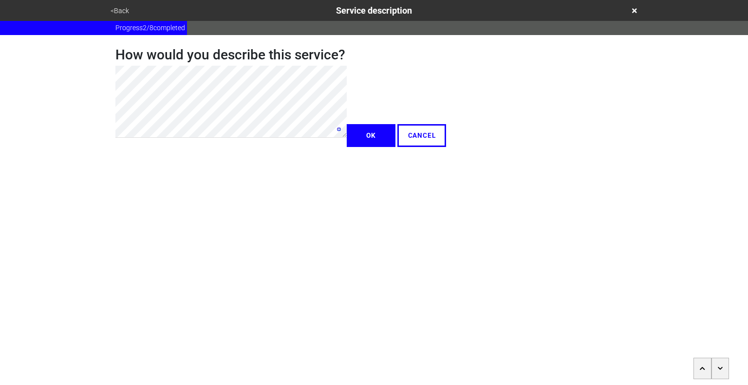
type textarea "x"
click at [347, 135] on button "OK" at bounding box center [371, 123] width 49 height 22
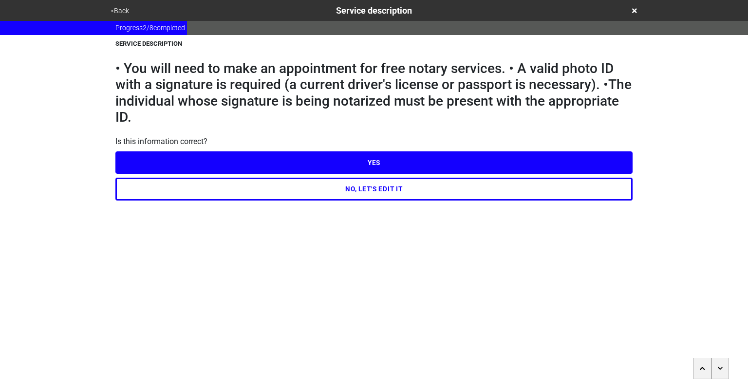
click at [389, 159] on button "YES" at bounding box center [373, 162] width 517 height 22
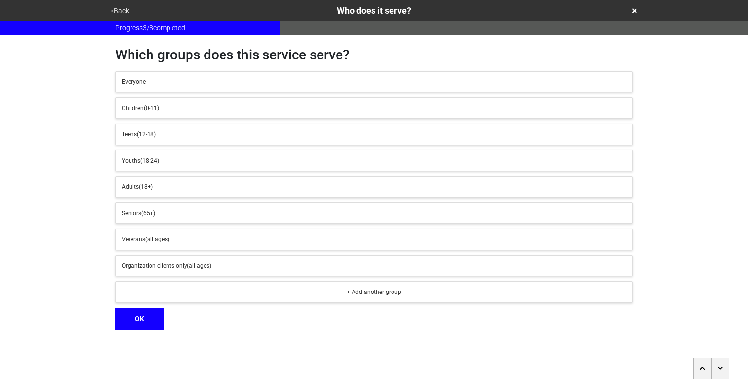
click at [223, 188] on div "Adults (18+)" at bounding box center [374, 186] width 504 height 9
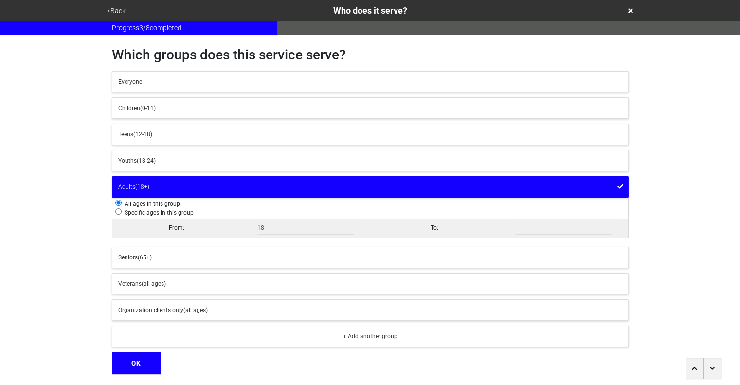
click at [136, 366] on button "OK" at bounding box center [136, 363] width 49 height 22
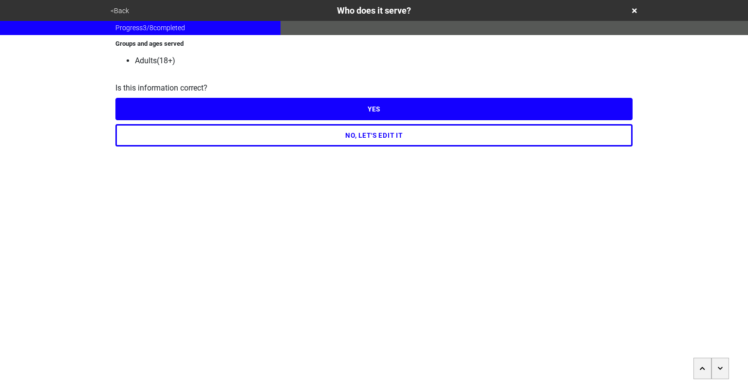
click at [421, 116] on button "YES" at bounding box center [373, 109] width 517 height 22
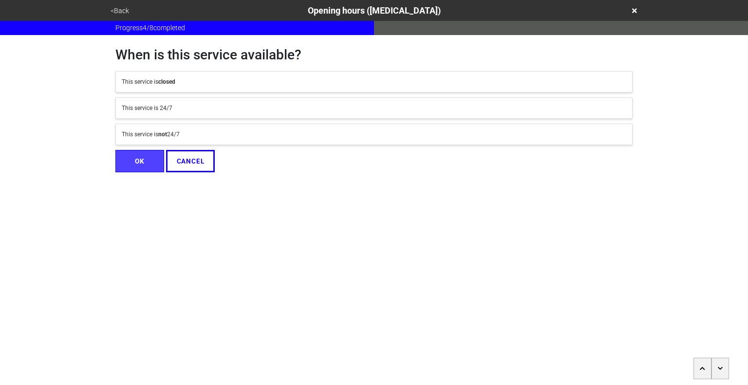
click at [360, 133] on div "This service is not 24/7" at bounding box center [374, 134] width 504 height 9
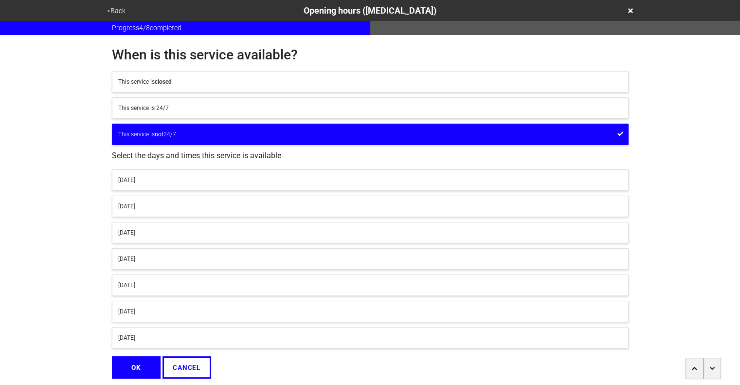
click at [204, 206] on div "[DATE]" at bounding box center [370, 206] width 504 height 9
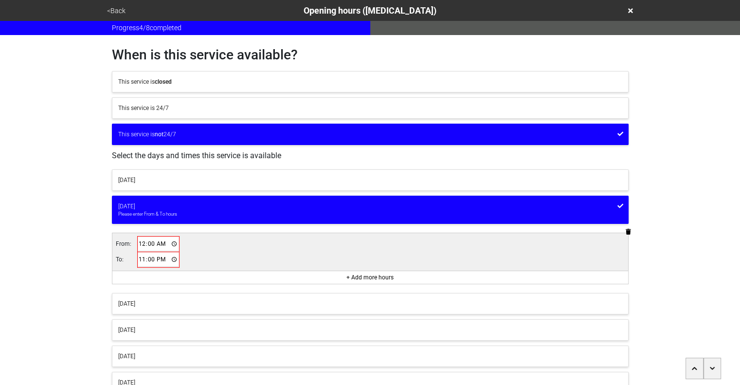
click at [140, 244] on input "00:00" at bounding box center [158, 244] width 41 height 14
click at [158, 242] on input "06:00" at bounding box center [158, 244] width 41 height 14
type input "18:00"
click at [141, 258] on input "23:00" at bounding box center [158, 259] width 41 height 14
type input "19:30"
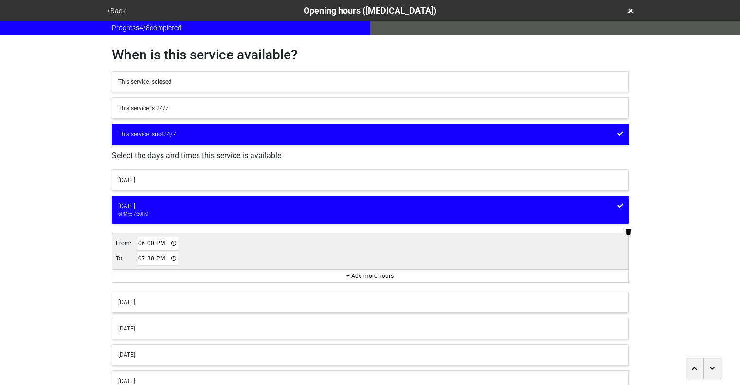
click at [149, 306] on button "[DATE]" at bounding box center [370, 302] width 517 height 21
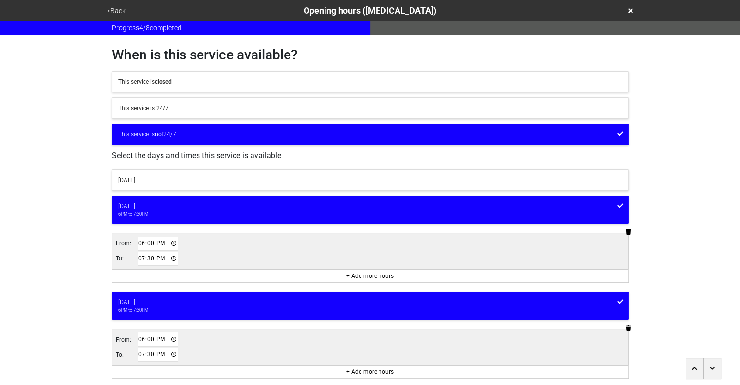
click at [140, 338] on input "18:00" at bounding box center [158, 339] width 41 height 14
type input "10:15"
click at [138, 354] on input "19:30" at bounding box center [158, 354] width 41 height 14
type input "11:15"
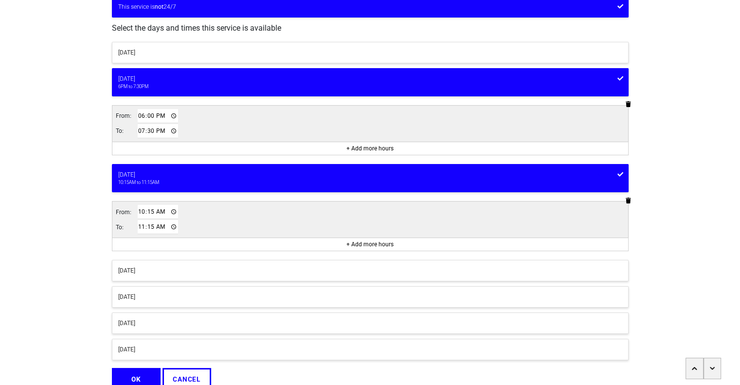
scroll to position [128, 0]
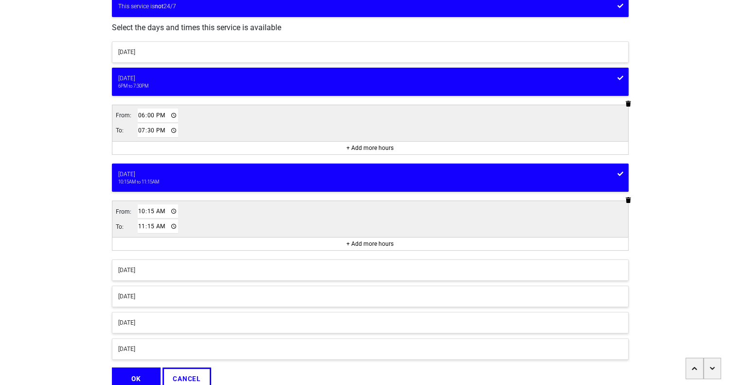
click at [230, 270] on div "[DATE]" at bounding box center [370, 270] width 504 height 9
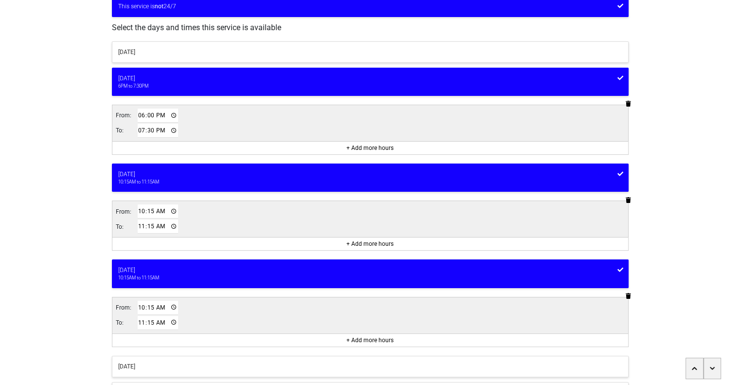
click at [139, 304] on input "10:15" at bounding box center [158, 308] width 41 height 14
type input "18:00"
type input "19:30"
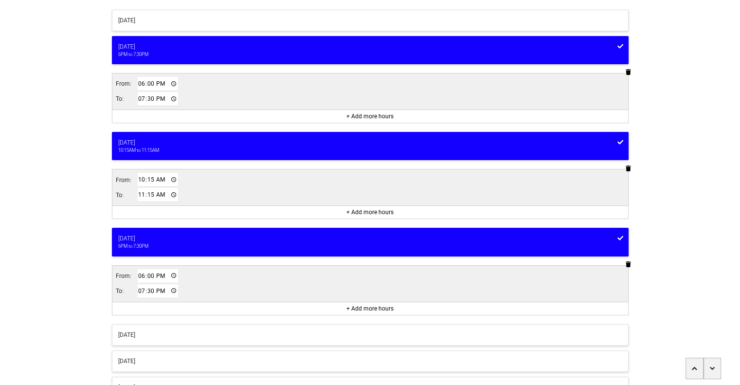
scroll to position [238, 0]
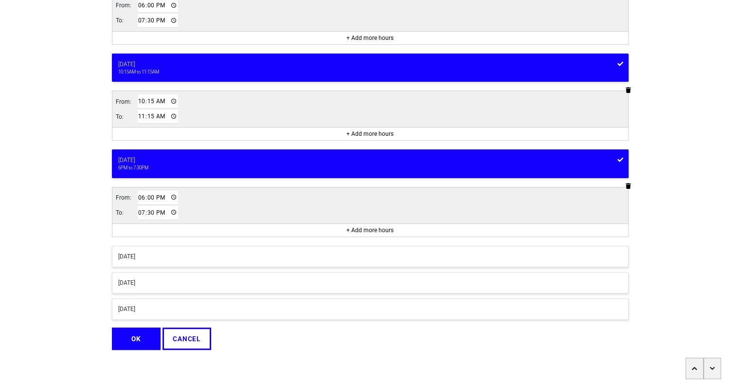
click at [215, 253] on div "[DATE]" at bounding box center [370, 256] width 504 height 9
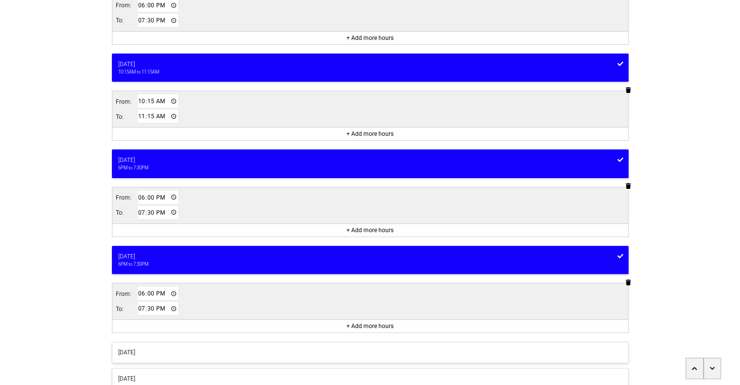
click at [138, 290] on input "18:00" at bounding box center [158, 294] width 41 height 14
type input "10:15"
click at [142, 306] on input "19:30" at bounding box center [158, 309] width 41 height 14
type input "11:15"
click at [173, 349] on div "[DATE]" at bounding box center [370, 352] width 504 height 9
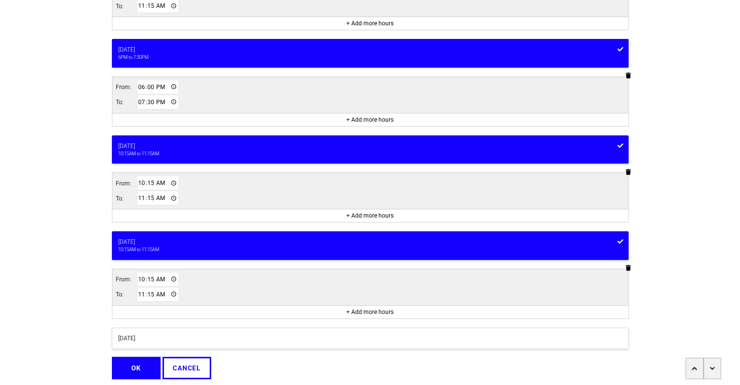
scroll to position [348, 0]
click at [148, 276] on input "10:15" at bounding box center [158, 280] width 41 height 14
type input "10:30"
click at [142, 290] on input "11:15" at bounding box center [158, 295] width 41 height 14
type input "12:00"
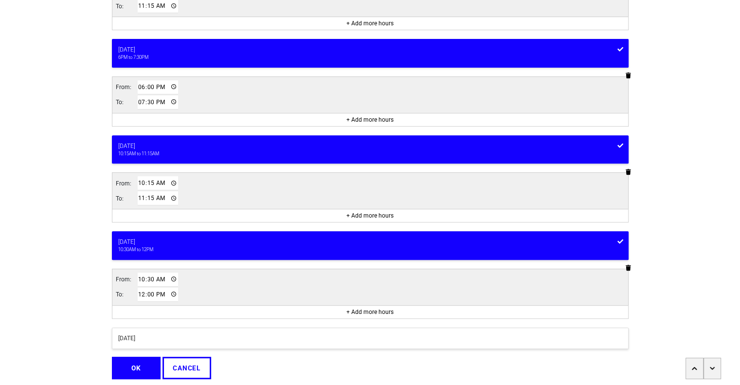
click at [130, 361] on button "OK" at bounding box center [136, 368] width 49 height 22
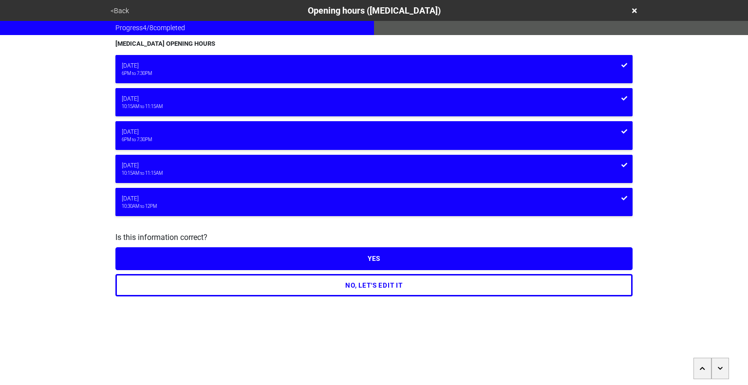
click at [351, 263] on button "YES" at bounding box center [373, 258] width 517 height 22
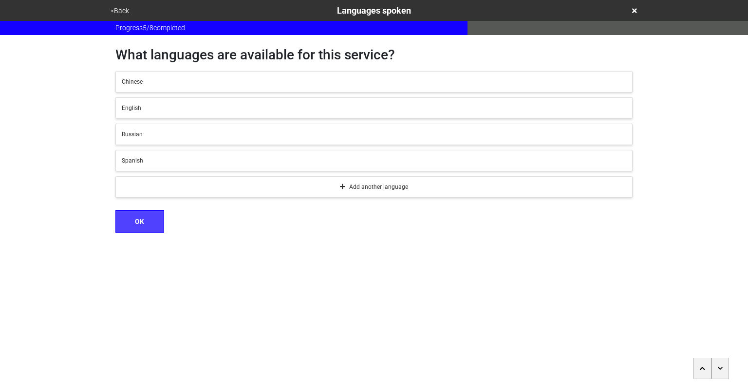
click at [722, 373] on button "button" at bounding box center [720, 368] width 18 height 21
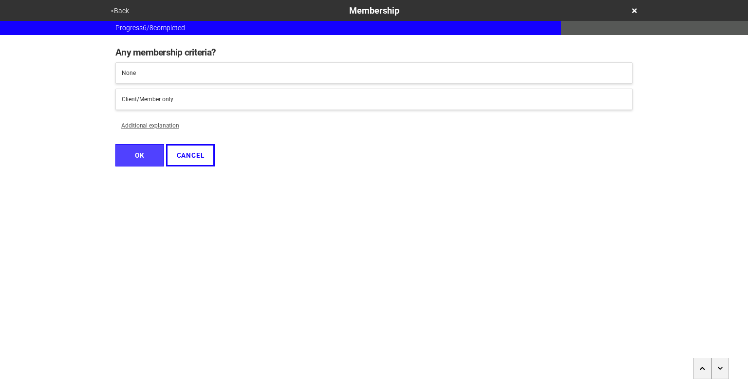
click at [722, 373] on button "button" at bounding box center [720, 368] width 18 height 21
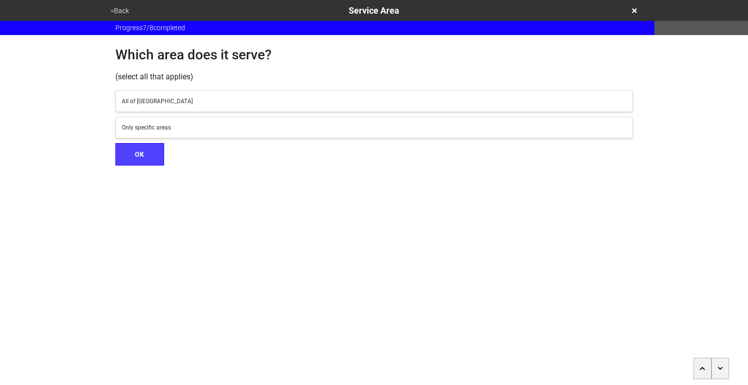
click at [722, 373] on button "button" at bounding box center [720, 368] width 18 height 21
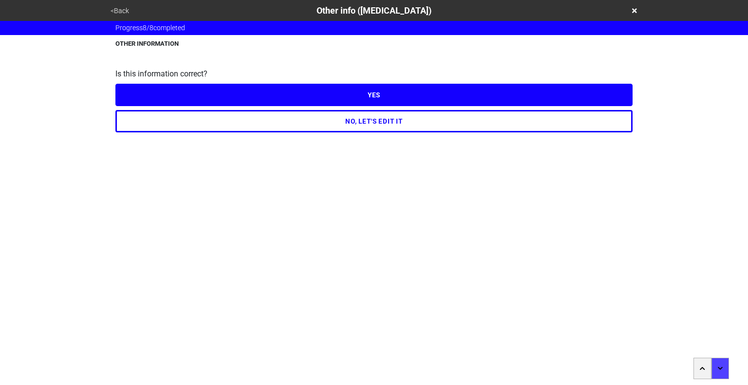
click at [415, 122] on button "NO, LET'S EDIT IT" at bounding box center [373, 121] width 517 height 22
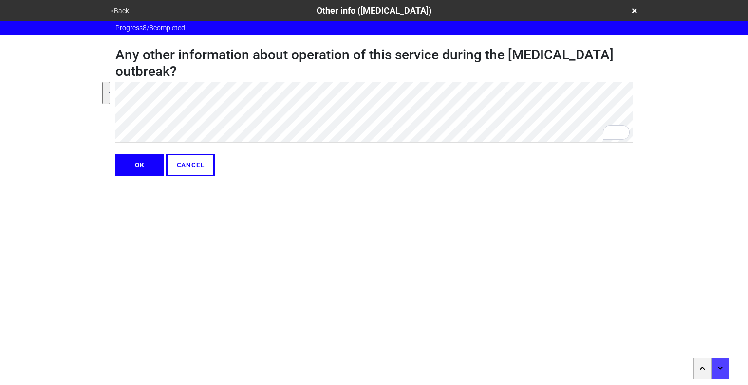
type textarea "x"
click at [143, 167] on button "OK" at bounding box center [139, 165] width 49 height 22
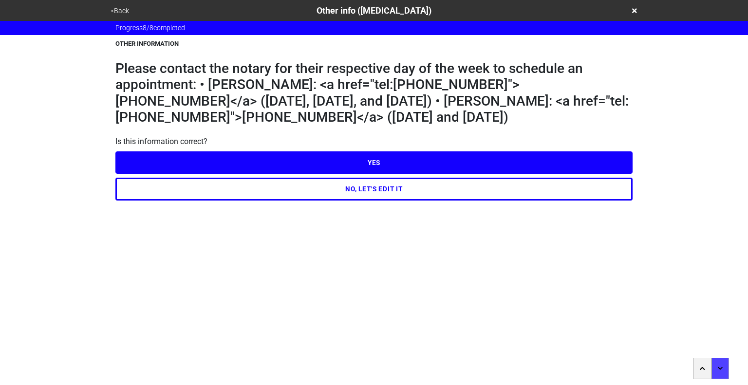
click at [343, 172] on button "YES" at bounding box center [373, 162] width 517 height 22
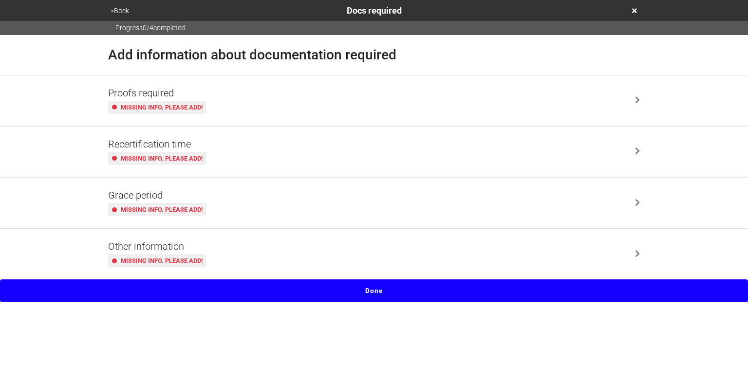
click at [320, 99] on div "Proofs required Missing info. Please add!" at bounding box center [373, 100] width 531 height 27
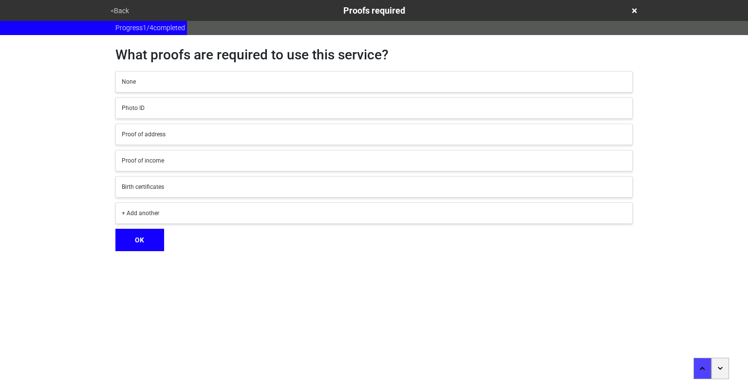
click at [249, 106] on div "Photo ID" at bounding box center [374, 108] width 504 height 9
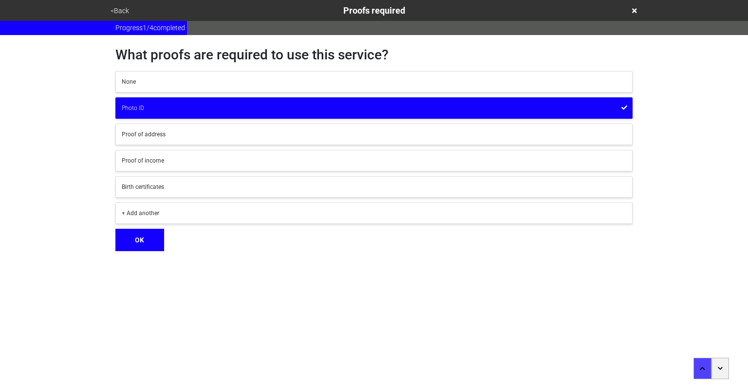
click at [227, 218] on button "+ Add another" at bounding box center [373, 212] width 517 height 21
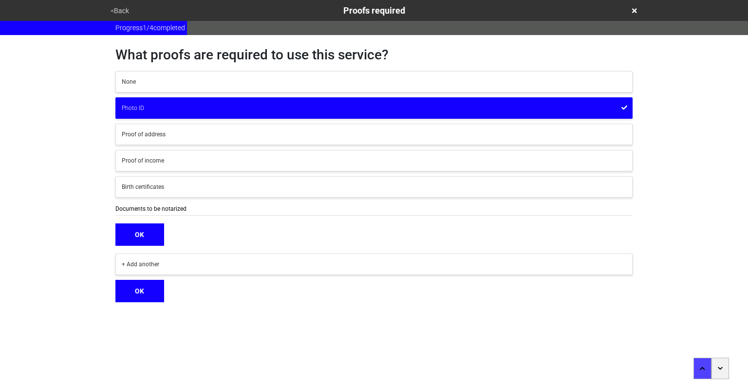
type input "Documents to be notarized"
click at [145, 234] on button "OK" at bounding box center [139, 234] width 49 height 22
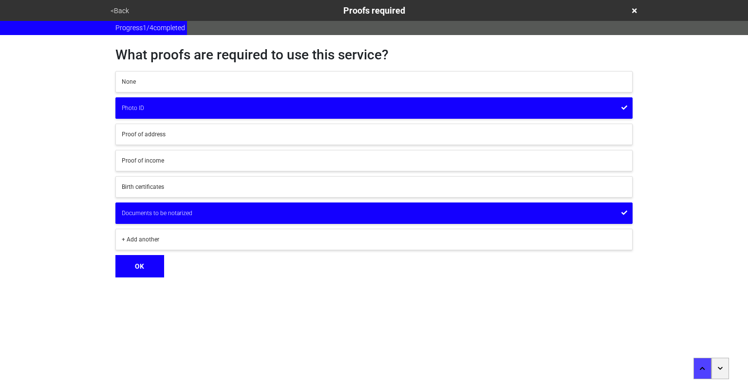
click at [142, 264] on button "OK" at bounding box center [139, 266] width 49 height 22
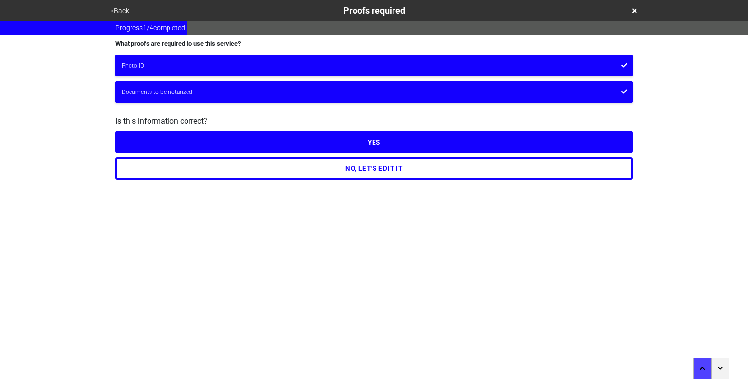
click at [348, 144] on button "YES" at bounding box center [373, 142] width 517 height 22
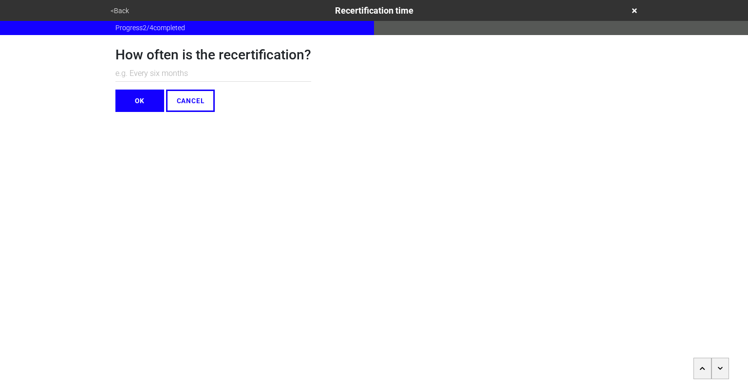
click at [714, 364] on button "button" at bounding box center [720, 368] width 18 height 21
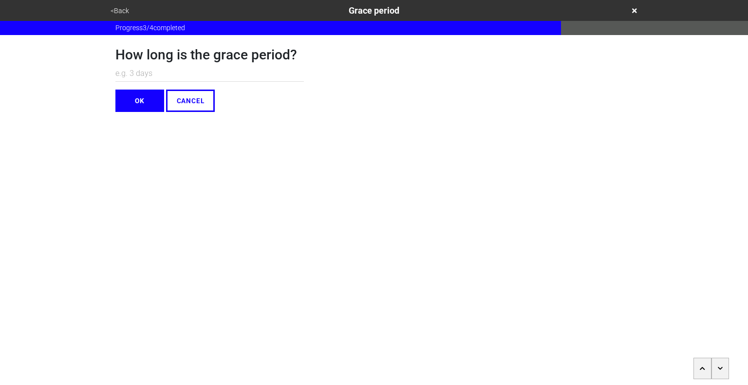
click at [714, 364] on button "button" at bounding box center [720, 368] width 18 height 21
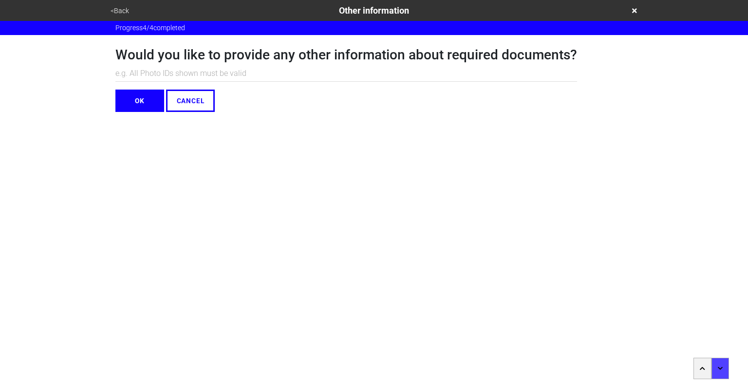
click at [127, 98] on button "OK" at bounding box center [139, 101] width 49 height 22
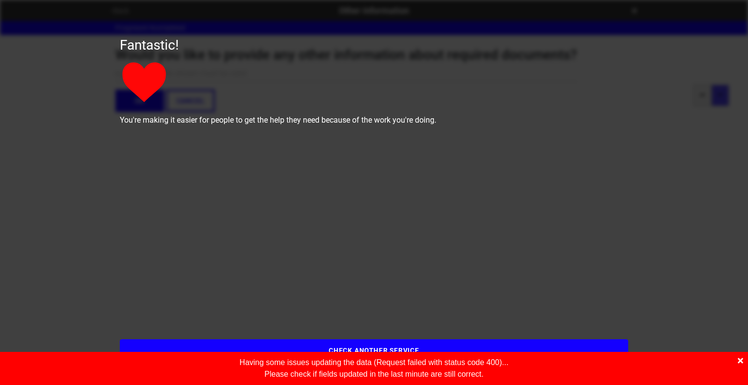
click at [742, 359] on icon at bounding box center [739, 360] width 5 height 5
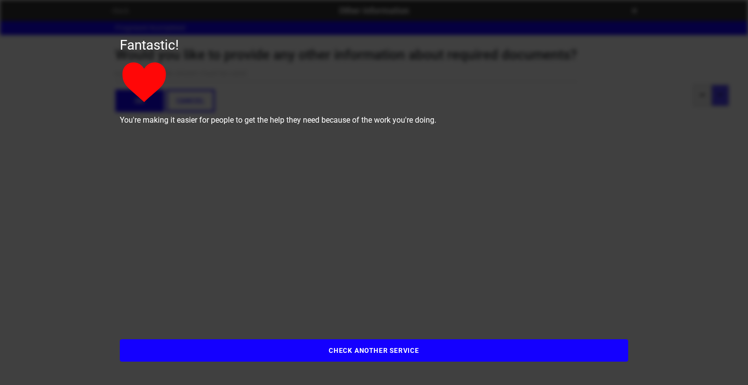
click at [447, 353] on button "CHECK ANOTHER SERVICE" at bounding box center [374, 350] width 508 height 22
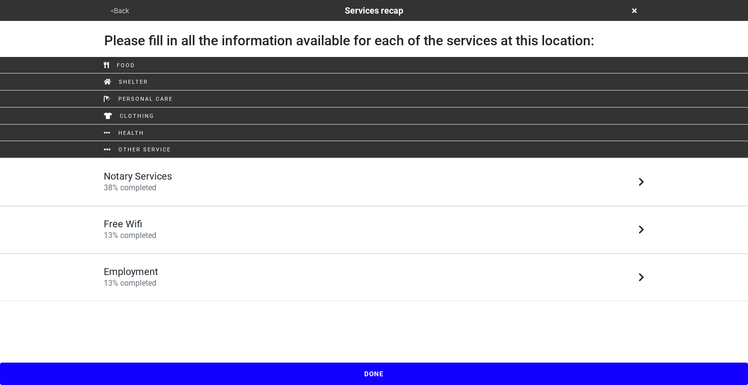
click at [316, 236] on div "Free Wifi 13 % completed" at bounding box center [373, 229] width 555 height 23
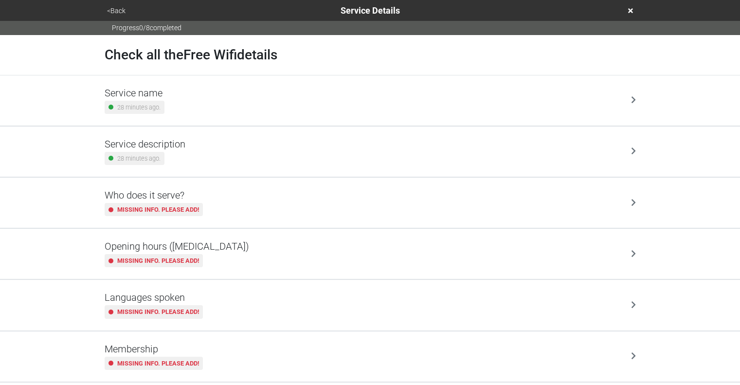
click at [283, 106] on div "Service name 28 minutes ago." at bounding box center [370, 100] width 531 height 27
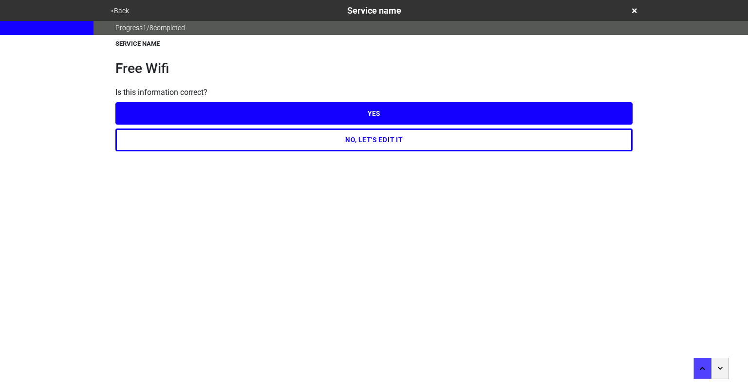
click at [333, 143] on button "NO, LET'S EDIT IT" at bounding box center [373, 139] width 517 height 22
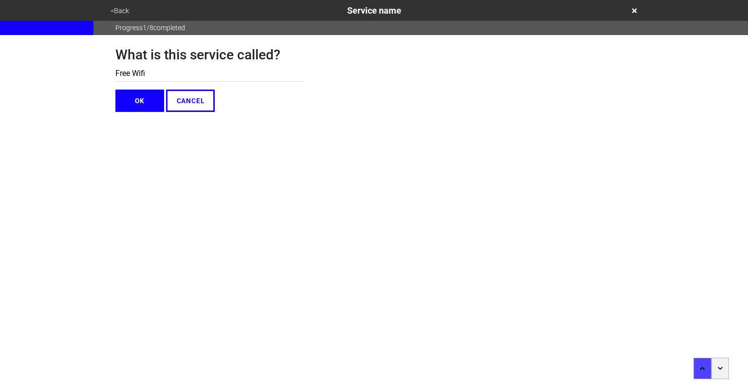
click at [236, 73] on input "Free Wifi" at bounding box center [209, 74] width 188 height 16
type input "Laptop Loan"
click at [151, 103] on button "OK" at bounding box center [139, 101] width 49 height 22
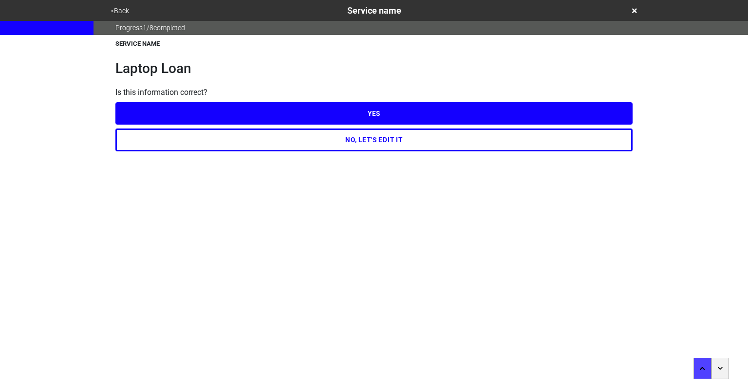
click at [323, 117] on button "YES" at bounding box center [373, 113] width 517 height 22
type textarea "x"
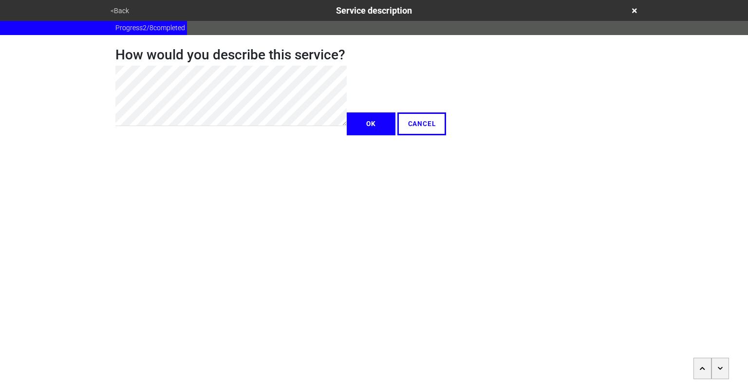
click at [715, 365] on button "button" at bounding box center [720, 368] width 18 height 21
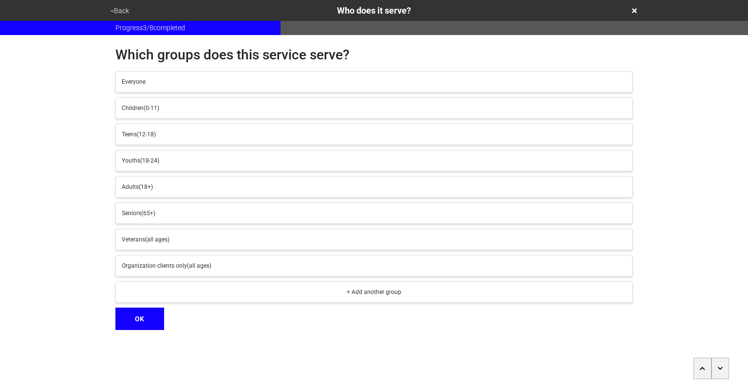
click at [715, 365] on button "button" at bounding box center [720, 368] width 18 height 21
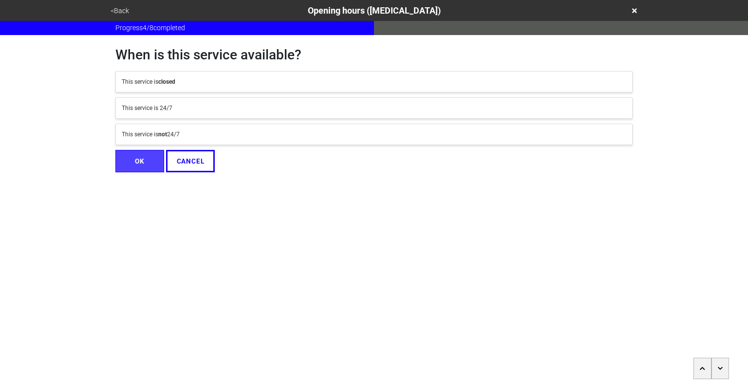
click at [254, 135] on div "This service is not 24/7" at bounding box center [374, 134] width 504 height 9
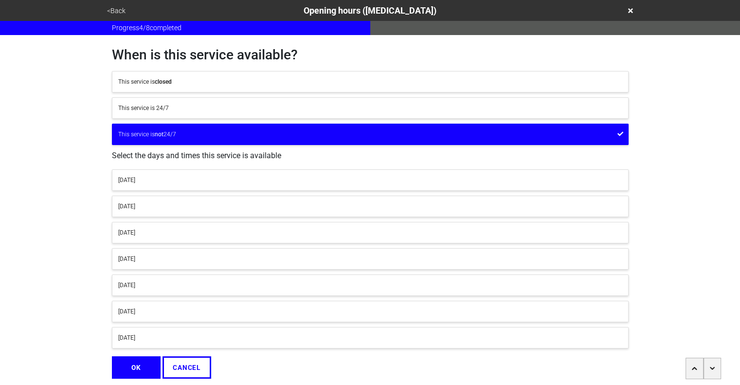
click at [240, 182] on div "[DATE]" at bounding box center [370, 180] width 504 height 9
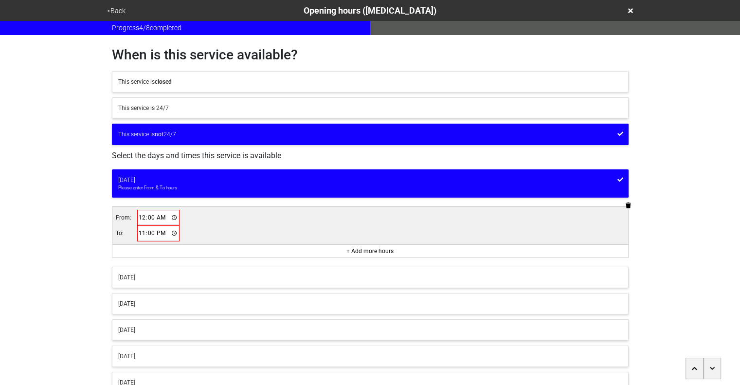
click at [140, 218] on input "00:00" at bounding box center [158, 218] width 41 height 14
type input "10:00"
click at [141, 231] on input "23:00" at bounding box center [158, 233] width 41 height 14
type input "18:00"
click at [153, 301] on div "[DATE]" at bounding box center [370, 302] width 504 height 9
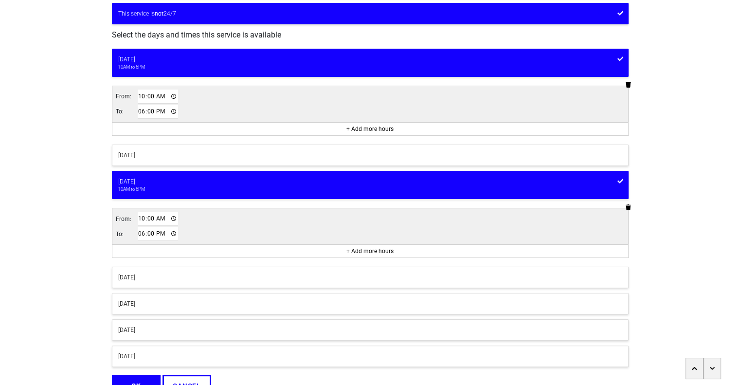
scroll to position [123, 0]
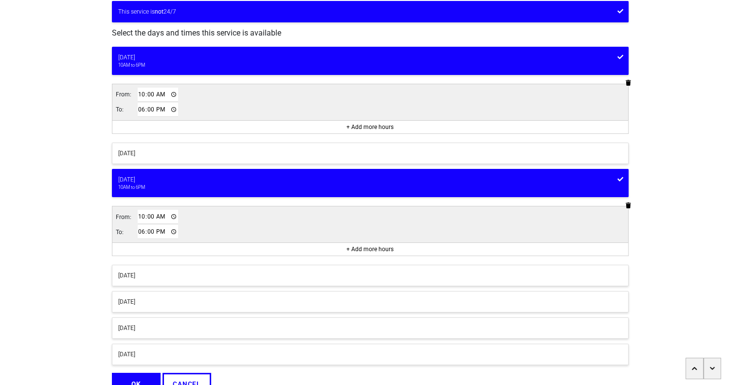
click at [170, 302] on div "[DATE]" at bounding box center [370, 301] width 504 height 9
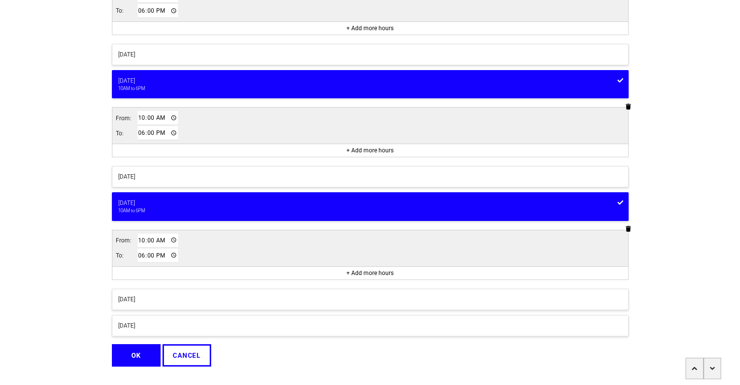
scroll to position [222, 0]
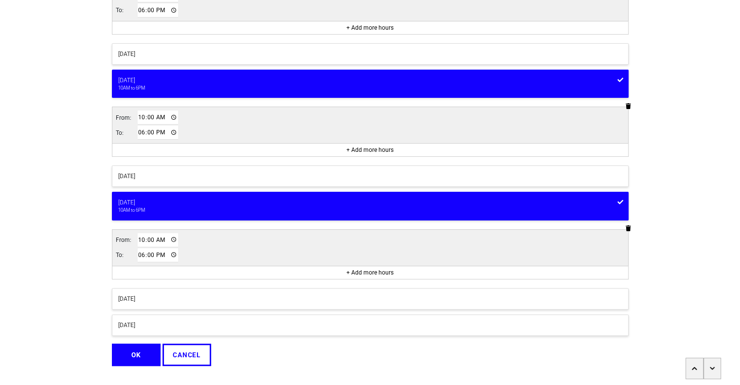
click at [202, 298] on div "[DATE]" at bounding box center [370, 298] width 504 height 9
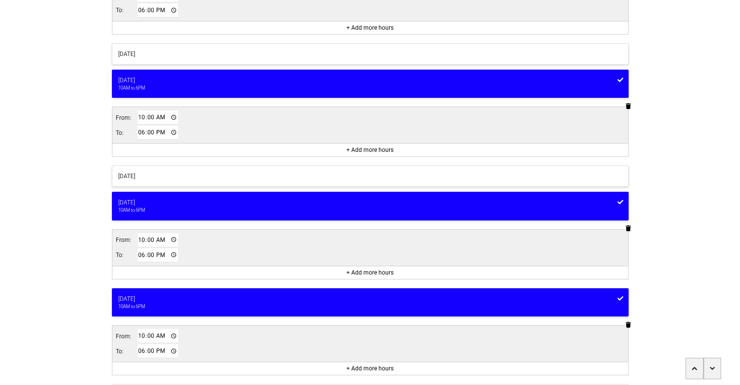
click at [139, 346] on input "18:00" at bounding box center [158, 351] width 41 height 14
type input "17:00"
click at [147, 172] on div "[DATE]" at bounding box center [370, 176] width 504 height 9
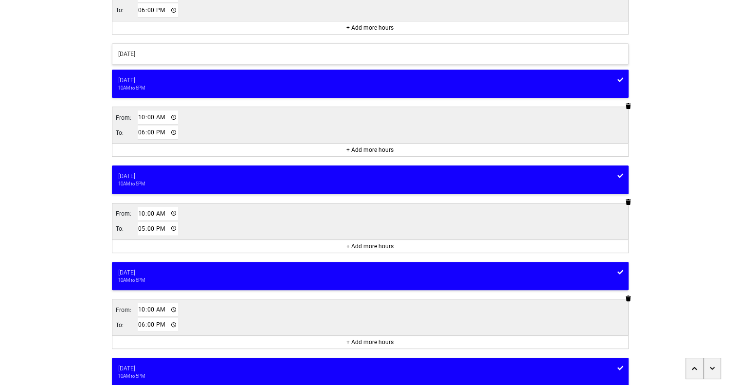
click at [141, 225] on input "17:00" at bounding box center [158, 229] width 41 height 14
type input "20:00"
click at [212, 52] on div "[DATE]" at bounding box center [370, 54] width 504 height 9
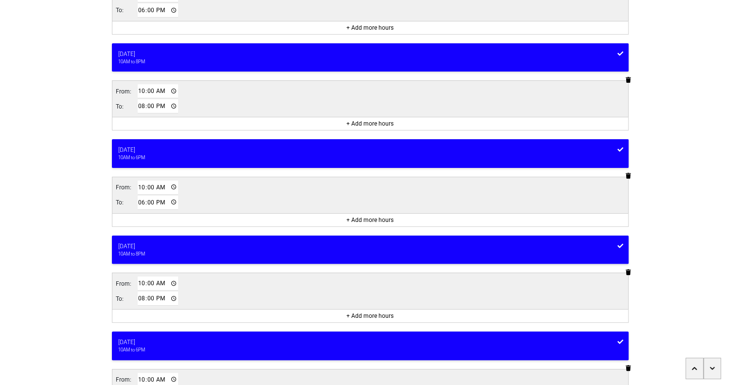
click at [142, 89] on input "10:00" at bounding box center [158, 91] width 41 height 14
click at [160, 90] on input "01:00" at bounding box center [158, 91] width 41 height 14
type input "13:00"
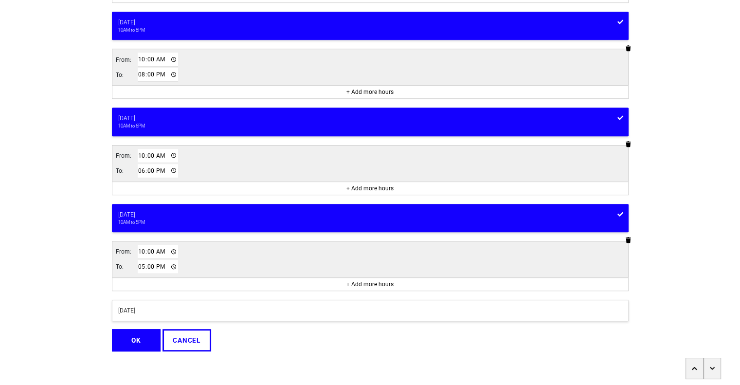
click at [149, 334] on button "OK" at bounding box center [136, 340] width 49 height 22
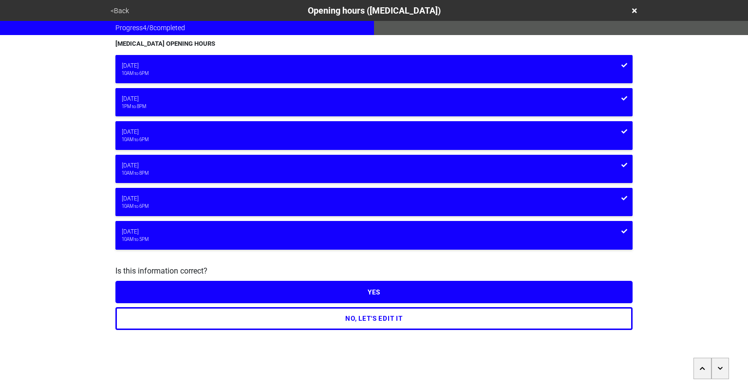
click at [355, 292] on button "YES" at bounding box center [373, 292] width 517 height 22
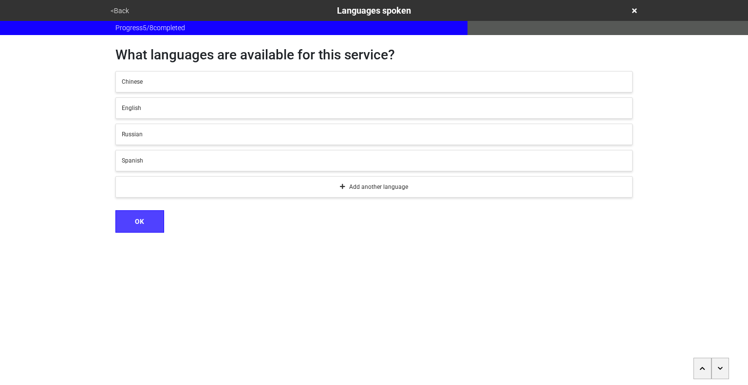
click at [724, 367] on button "button" at bounding box center [720, 368] width 18 height 21
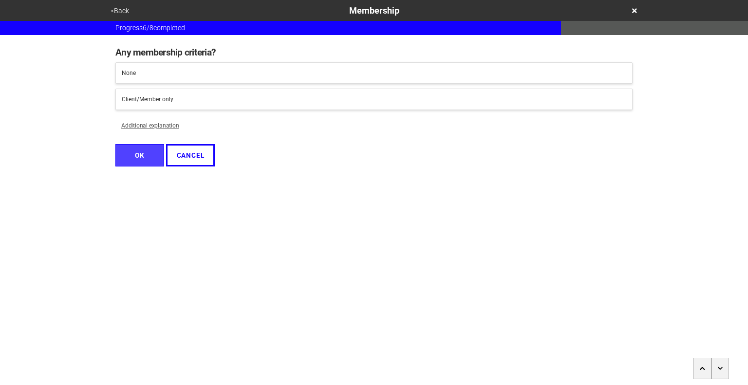
click at [724, 367] on button "button" at bounding box center [720, 368] width 18 height 21
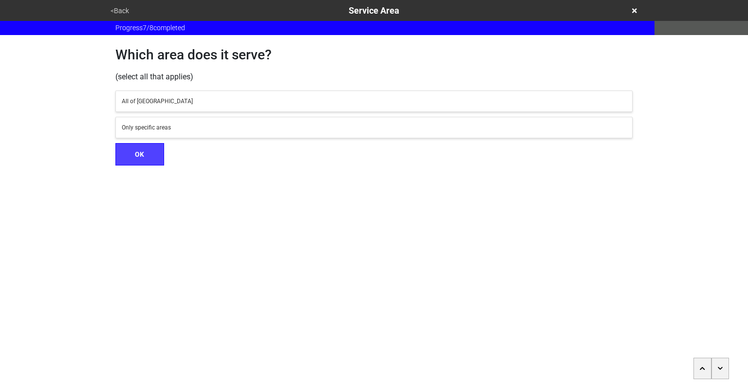
click at [724, 367] on button "button" at bounding box center [720, 368] width 18 height 21
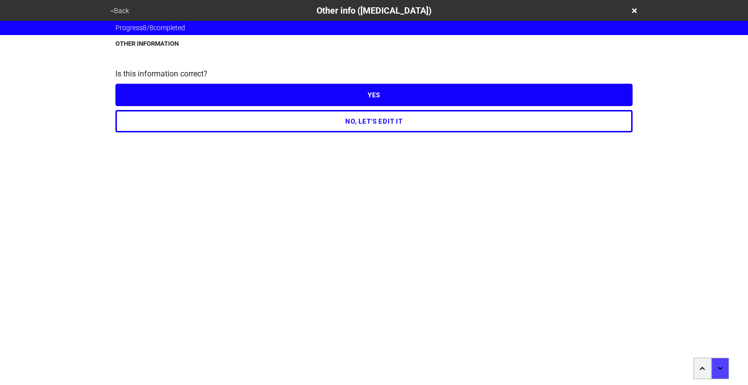
click at [405, 118] on button "NO, LET'S EDIT IT" at bounding box center [373, 121] width 517 height 22
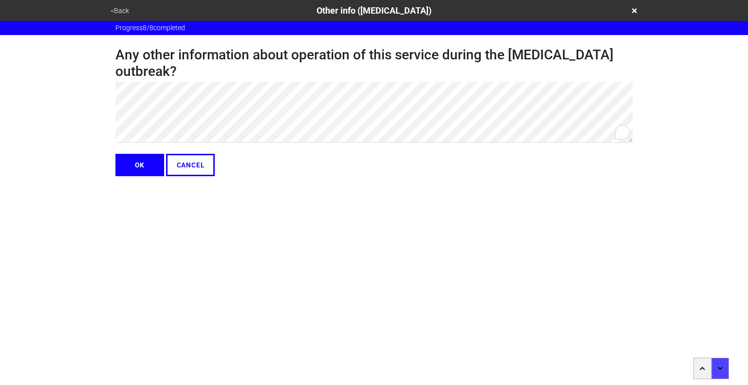
type textarea "x"
click at [138, 167] on button "OK" at bounding box center [139, 165] width 49 height 22
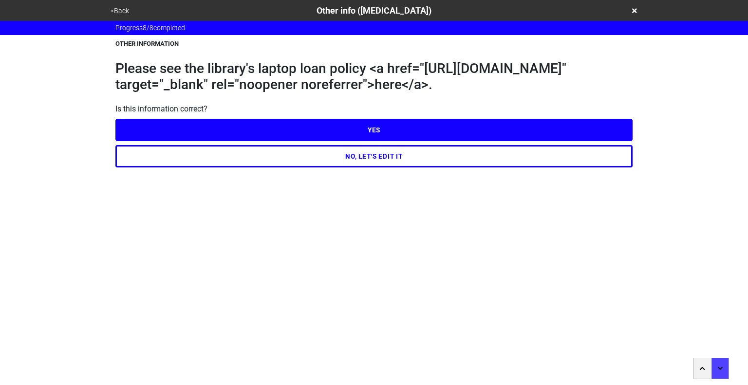
click at [349, 141] on button "YES" at bounding box center [373, 130] width 517 height 22
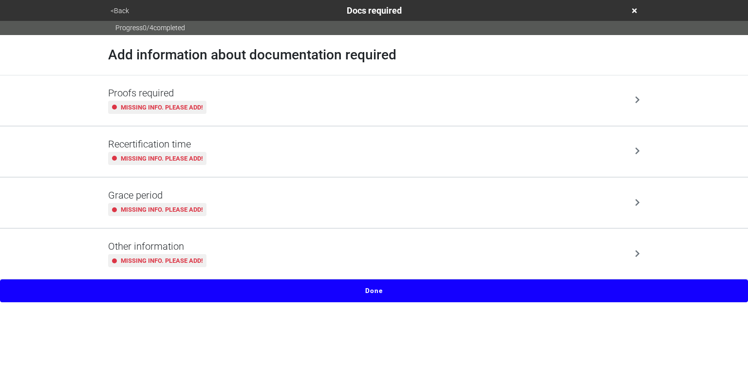
click at [383, 288] on button "Done" at bounding box center [374, 290] width 748 height 22
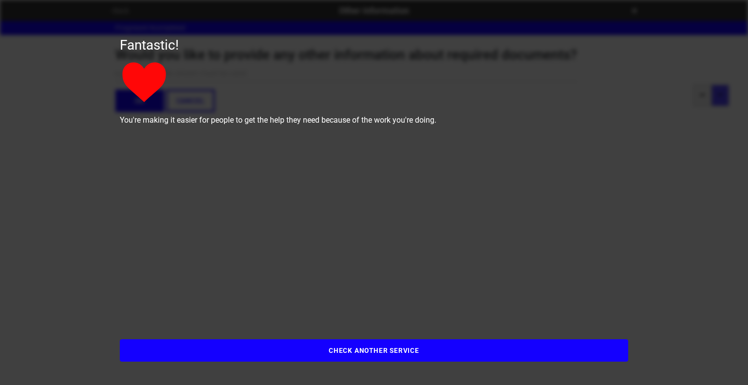
click at [366, 349] on button "CHECK ANOTHER SERVICE" at bounding box center [374, 350] width 508 height 22
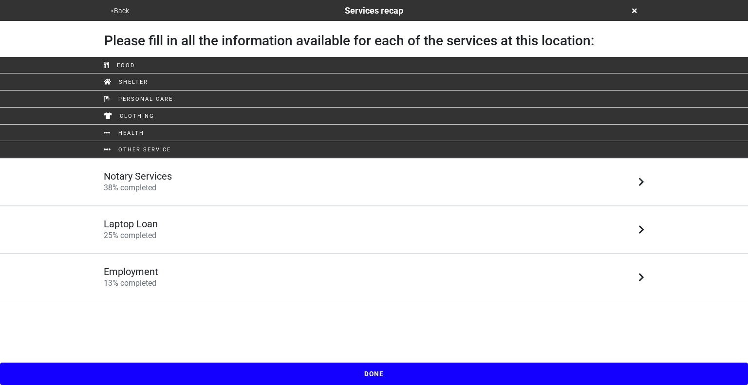
click at [274, 275] on div "Employment 13 % completed" at bounding box center [373, 277] width 555 height 23
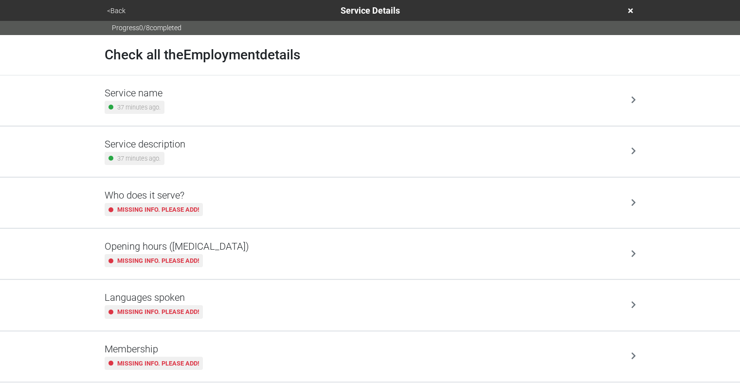
click at [265, 87] on div "Service name 37 minutes ago." at bounding box center [370, 100] width 531 height 27
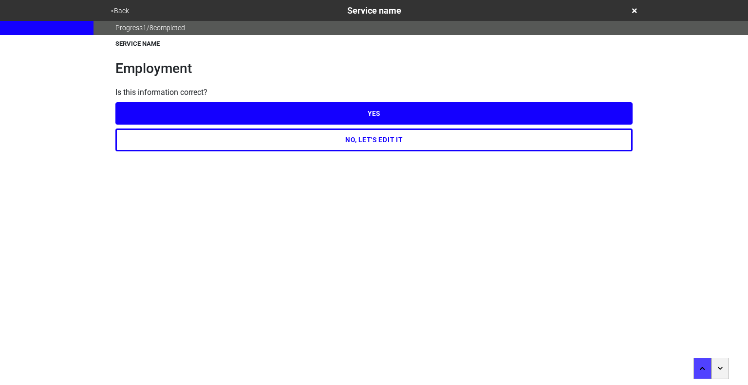
click at [319, 141] on button "NO, LET'S EDIT IT" at bounding box center [373, 139] width 517 height 22
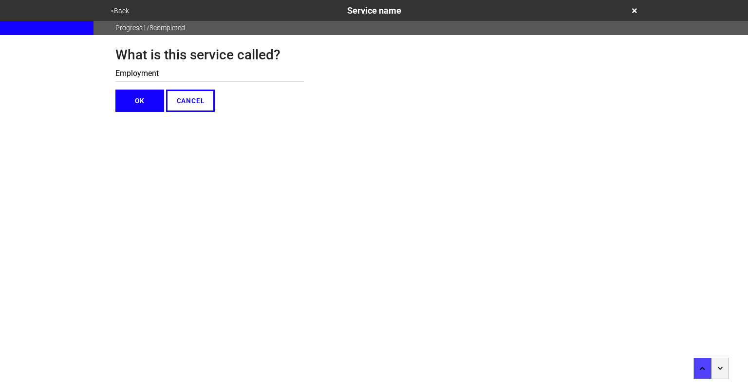
click at [217, 79] on input "Employment" at bounding box center [209, 74] width 188 height 16
type input "Meeting Room"
click at [146, 103] on button "OK" at bounding box center [139, 101] width 49 height 22
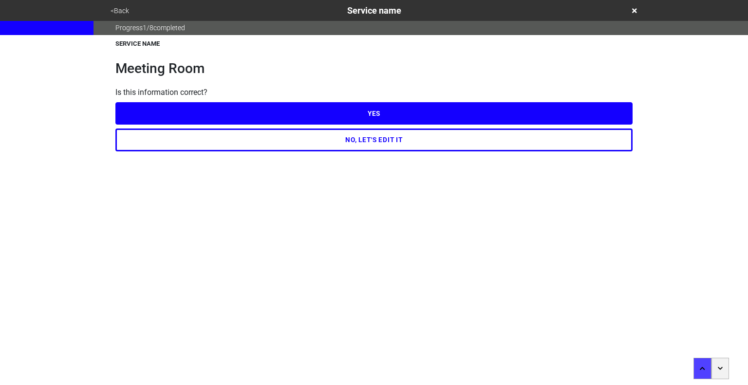
click at [370, 114] on button "YES" at bounding box center [373, 113] width 517 height 22
type textarea "x"
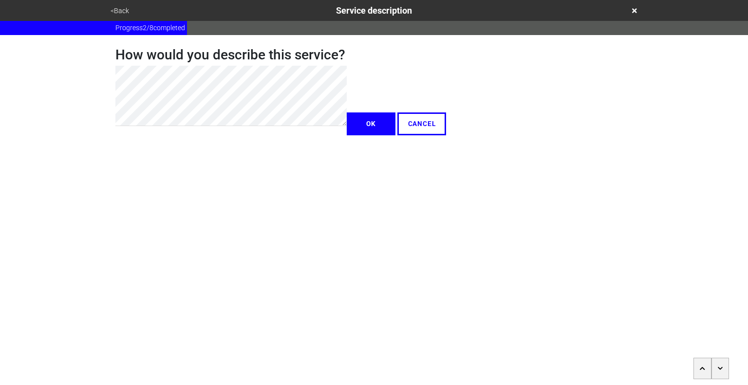
click at [717, 365] on button "button" at bounding box center [720, 368] width 18 height 21
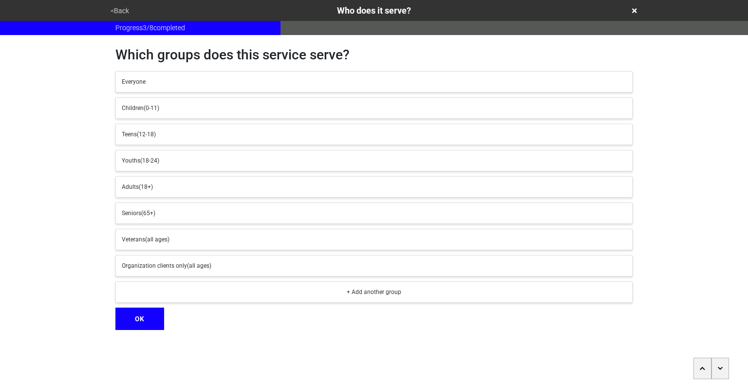
click at [717, 365] on button "button" at bounding box center [720, 368] width 18 height 21
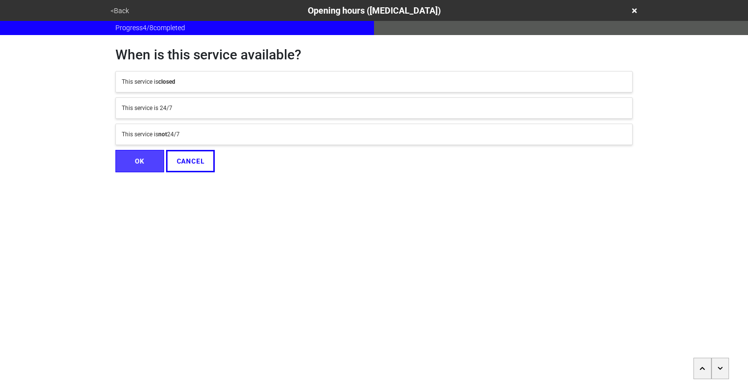
click at [388, 140] on button "This service is not 24/7" at bounding box center [373, 134] width 517 height 21
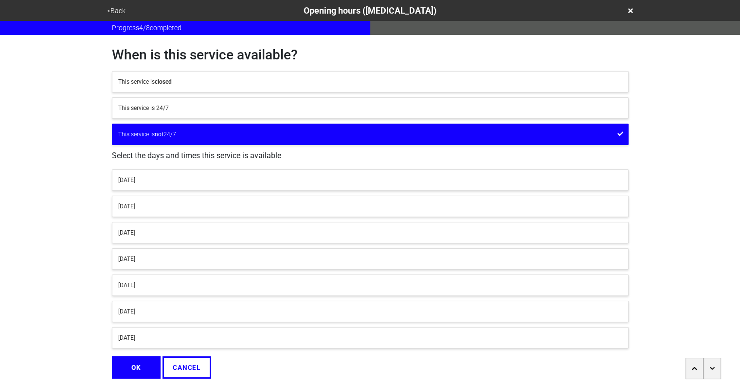
click at [310, 170] on button "[DATE]" at bounding box center [370, 179] width 517 height 21
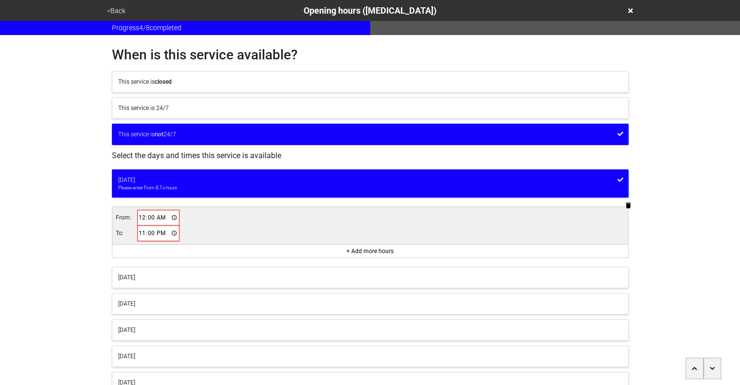
click at [140, 218] on input "00:00" at bounding box center [158, 218] width 41 height 14
type input "10:00"
click at [140, 231] on input "23:00" at bounding box center [158, 233] width 41 height 14
type input "18:00"
click at [163, 298] on div "[DATE]" at bounding box center [370, 302] width 504 height 9
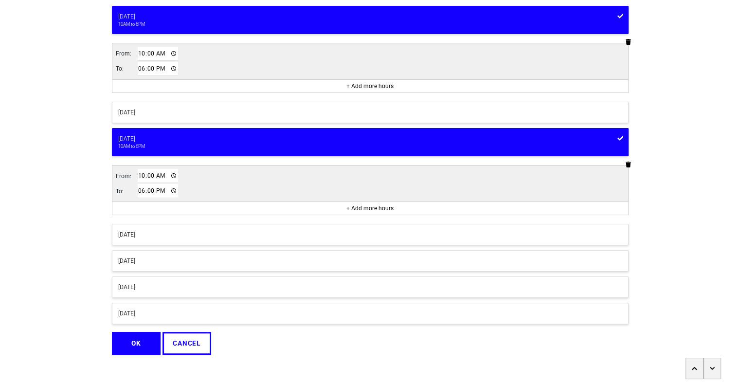
scroll to position [164, 0]
click at [164, 257] on div "[DATE]" at bounding box center [370, 260] width 504 height 9
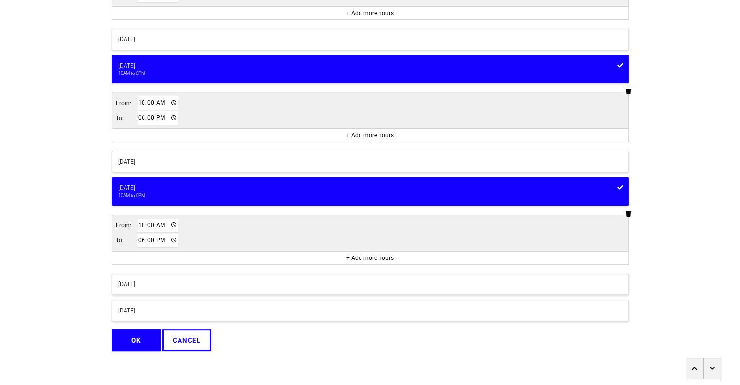
scroll to position [238, 0]
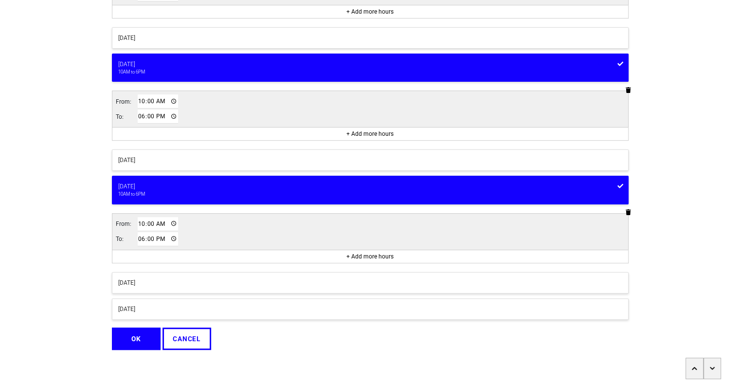
click at [184, 280] on div "[DATE]" at bounding box center [370, 282] width 504 height 9
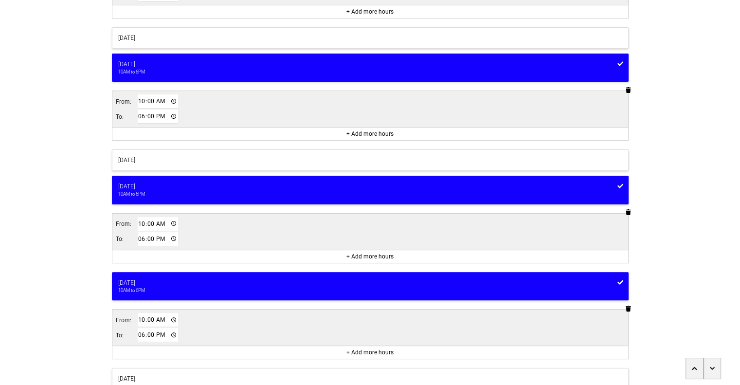
click at [140, 332] on input "18:00" at bounding box center [158, 335] width 41 height 14
type input "17:00"
click at [192, 158] on div "[DATE]" at bounding box center [370, 160] width 504 height 9
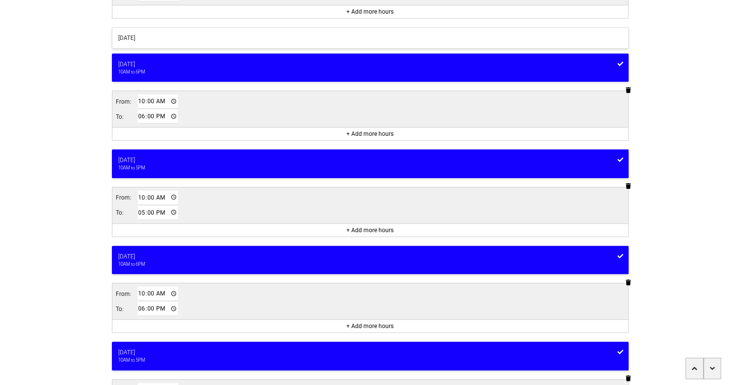
click at [138, 212] on input "17:00" at bounding box center [158, 213] width 41 height 14
type input "20:00"
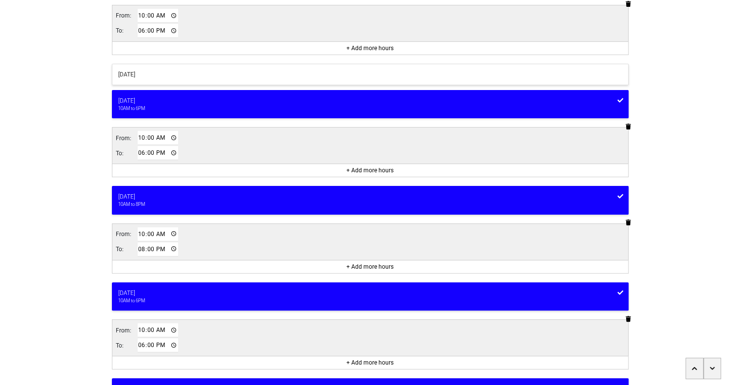
scroll to position [195, 0]
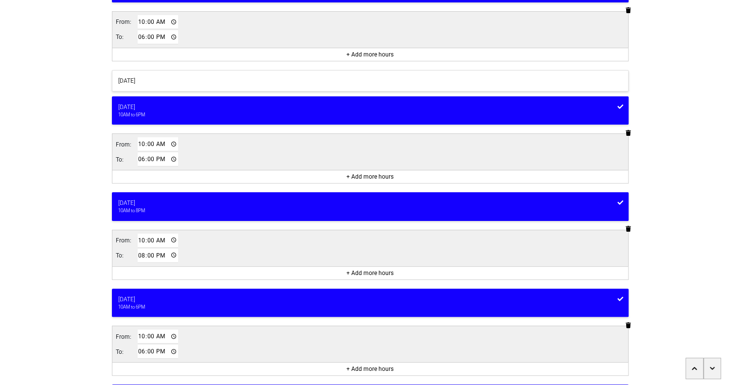
click at [212, 80] on div "[DATE]" at bounding box center [370, 80] width 504 height 9
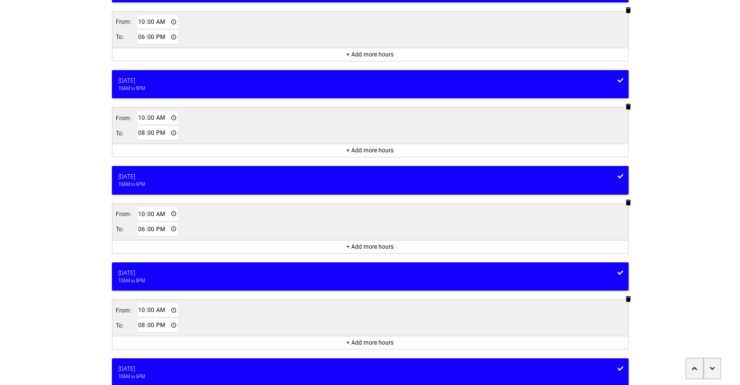
click at [140, 117] on input "10:00" at bounding box center [158, 118] width 41 height 14
click at [159, 116] on input "01:00" at bounding box center [158, 118] width 41 height 14
type input "13:00"
click at [68, 103] on div "<Back Opening hours (coronavirus) Progress 4 / 8 completed When is this service…" at bounding box center [370, 203] width 740 height 797
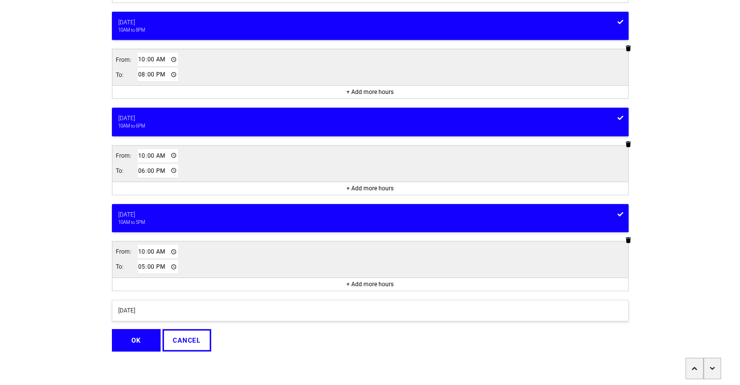
click at [137, 339] on button "OK" at bounding box center [136, 340] width 49 height 22
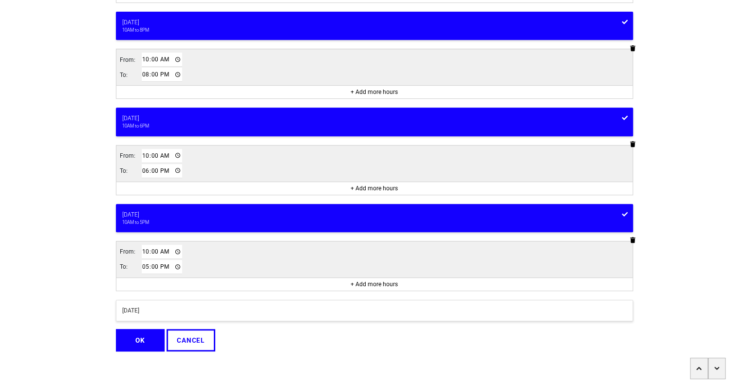
scroll to position [0, 0]
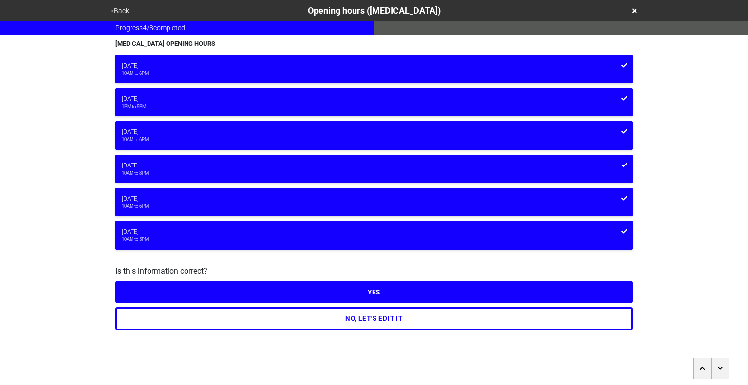
click at [310, 289] on button "YES" at bounding box center [373, 292] width 517 height 22
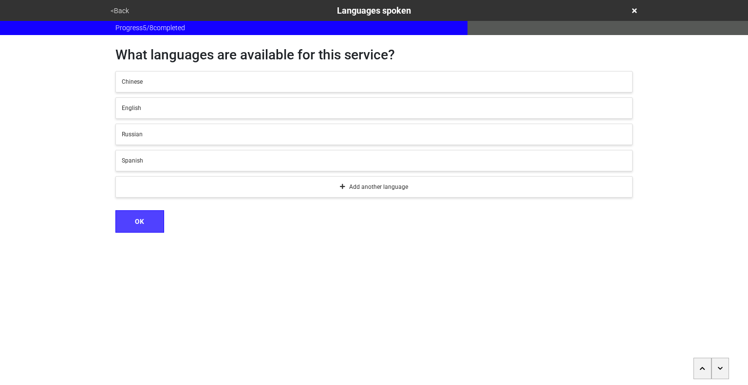
click at [724, 371] on button "button" at bounding box center [720, 368] width 18 height 21
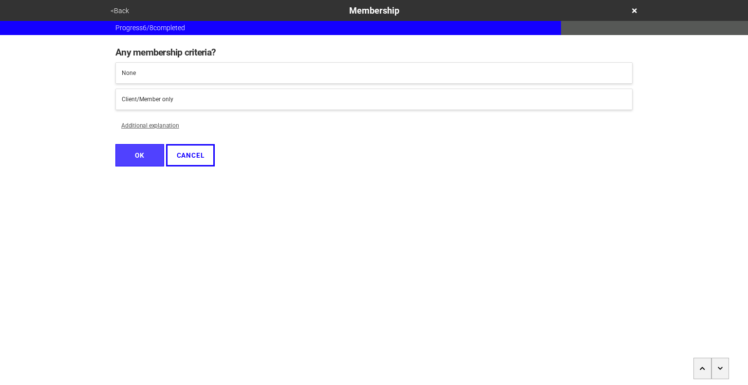
click at [724, 371] on button "button" at bounding box center [720, 368] width 18 height 21
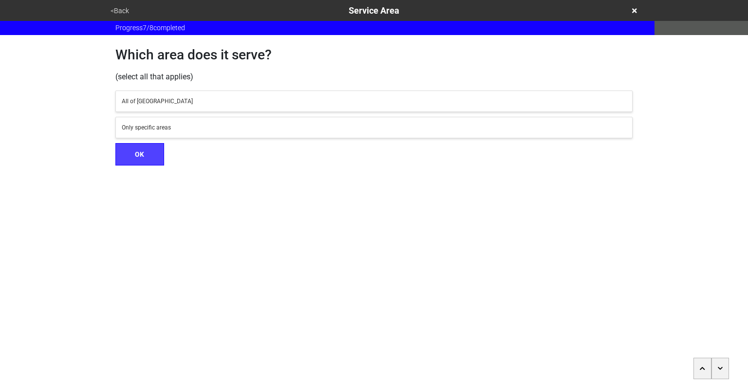
click at [724, 371] on button "button" at bounding box center [720, 368] width 18 height 21
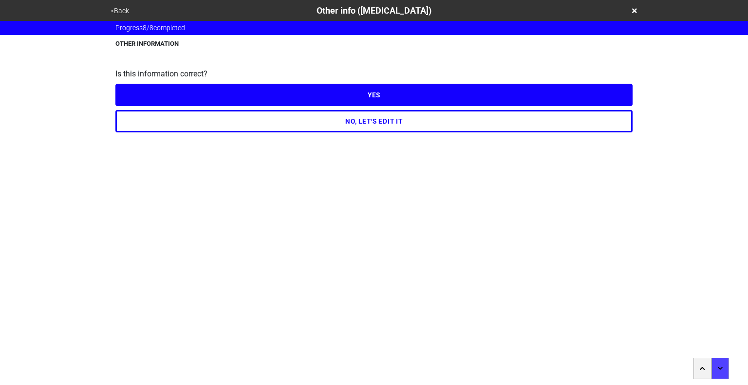
click at [413, 128] on button "NO, LET'S EDIT IT" at bounding box center [373, 121] width 517 height 22
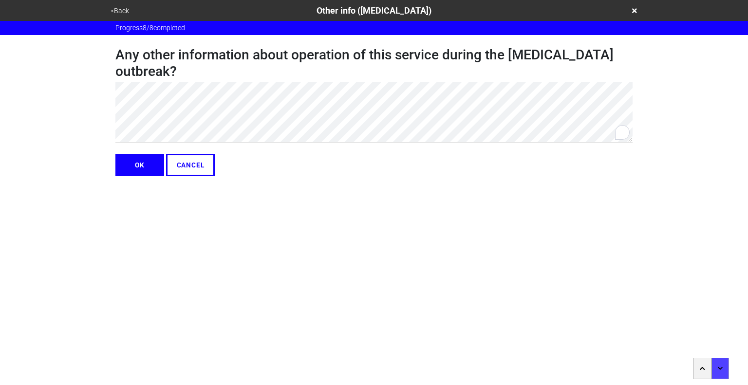
type textarea "x"
click at [134, 164] on button "OK" at bounding box center [139, 165] width 49 height 22
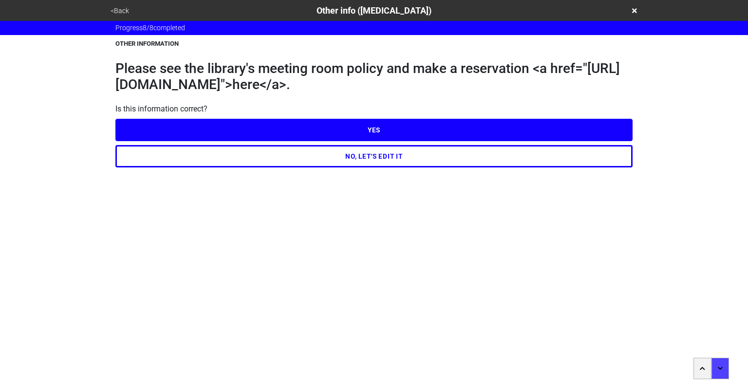
click at [300, 124] on button "YES" at bounding box center [373, 130] width 517 height 22
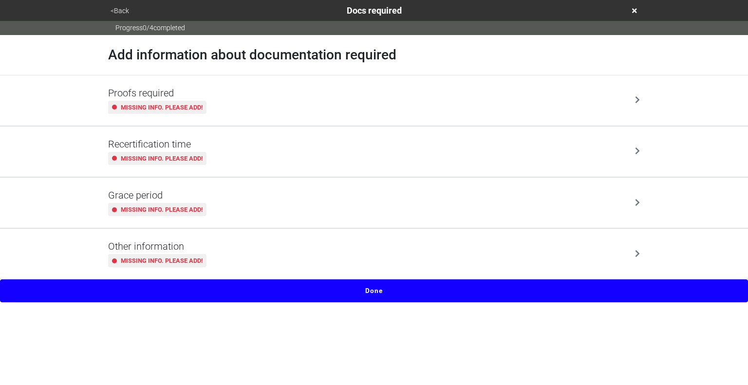
click at [380, 287] on button "Done" at bounding box center [374, 290] width 748 height 22
